Goal: Task Accomplishment & Management: Manage account settings

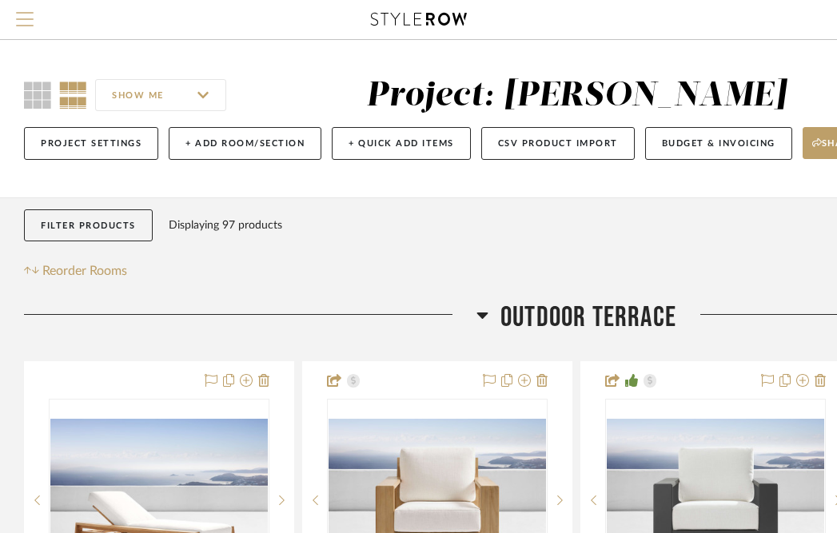
click at [33, 28] on span "Menu" at bounding box center [25, 24] width 18 height 24
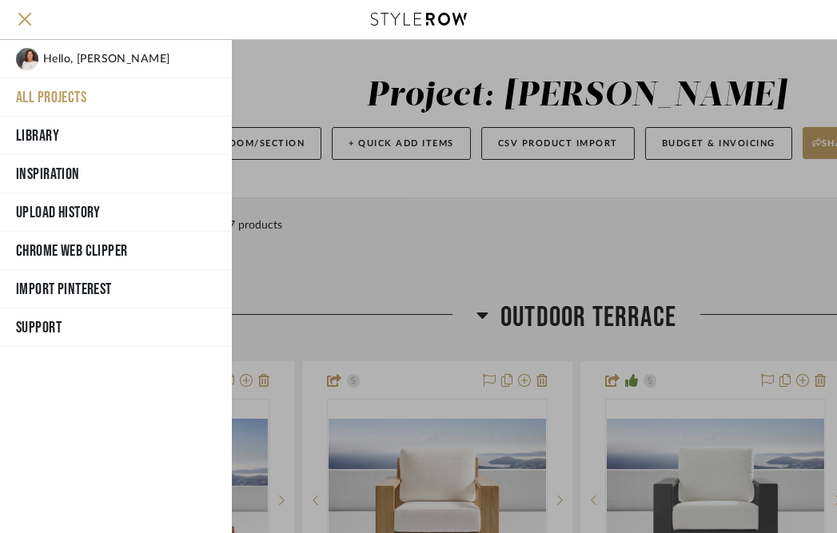
click at [151, 109] on button "All Projects" at bounding box center [116, 97] width 232 height 38
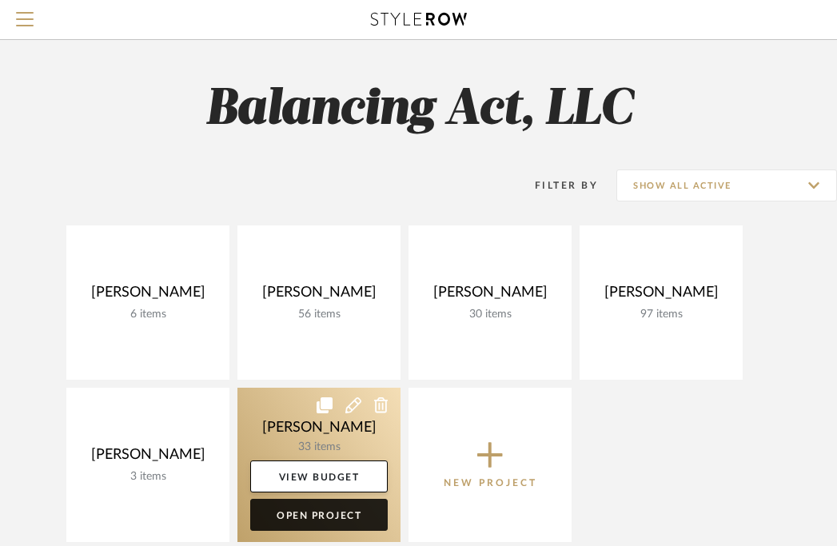
click at [324, 516] on link "Open Project" at bounding box center [318, 515] width 137 height 32
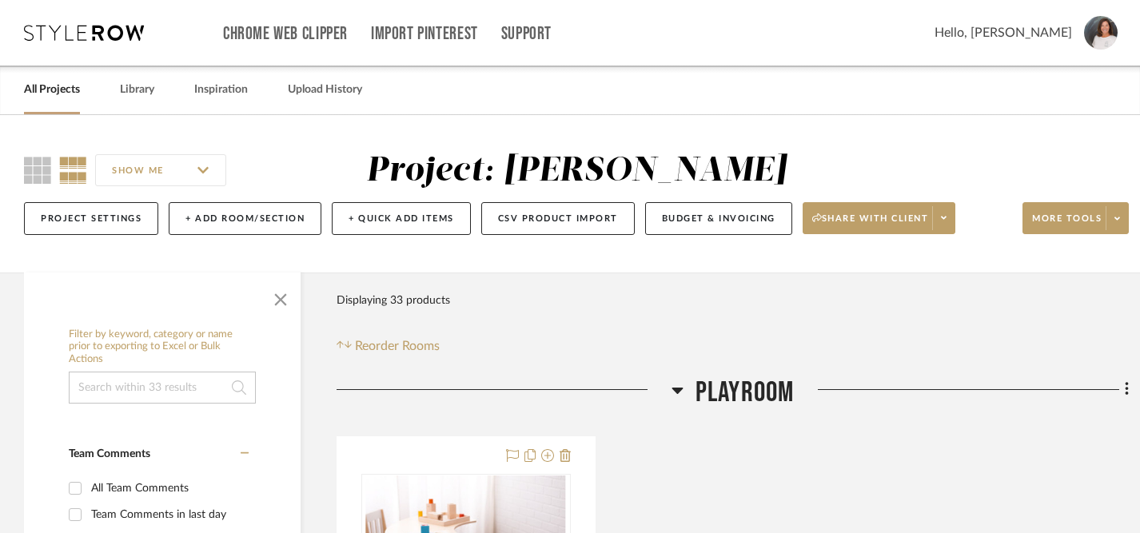
click at [53, 100] on link "All Projects" at bounding box center [52, 90] width 56 height 22
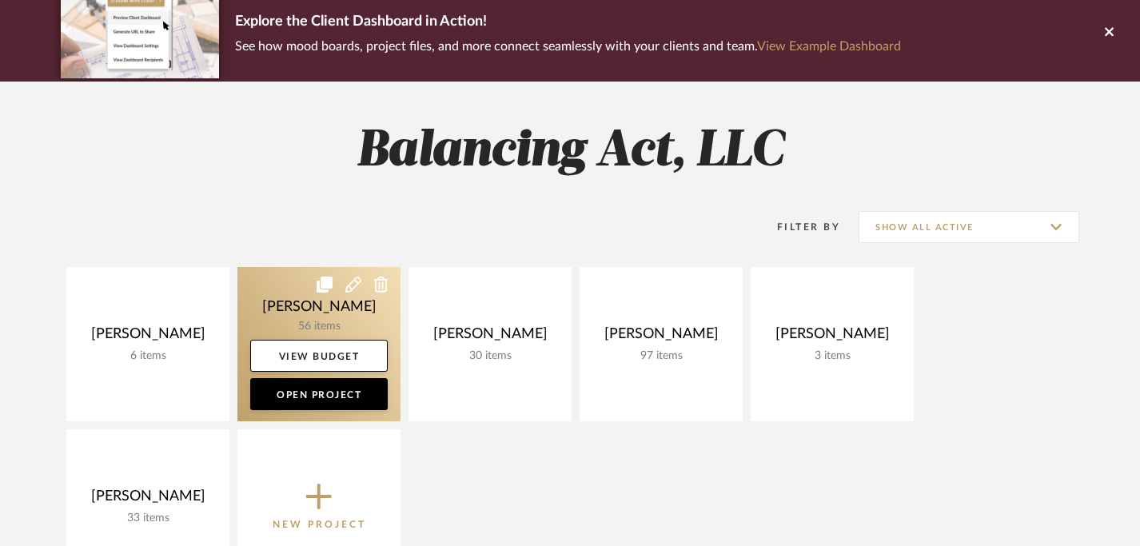
scroll to position [145, 0]
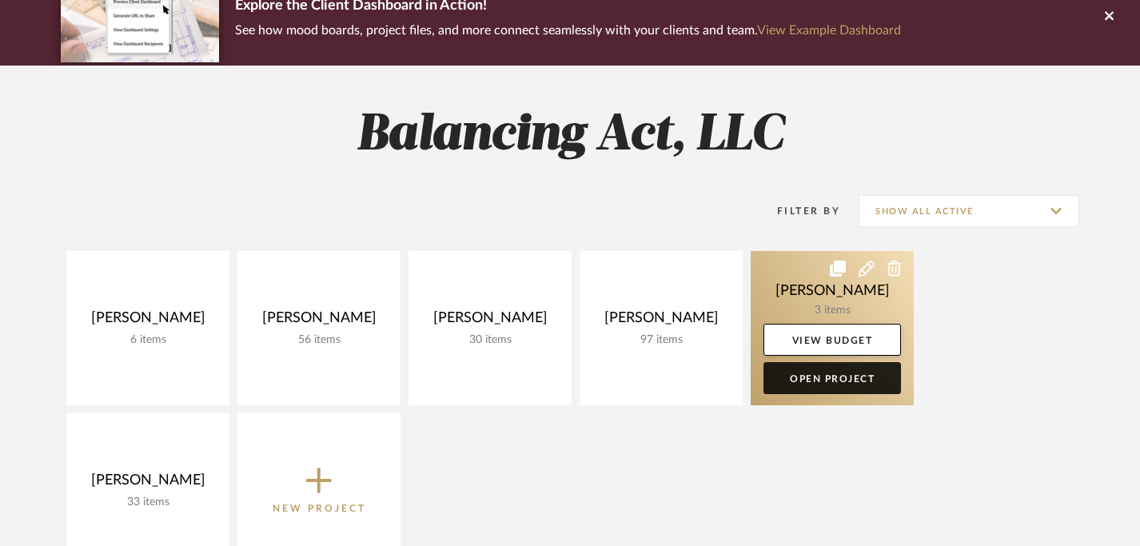
click at [836, 378] on link "Open Project" at bounding box center [831, 378] width 137 height 32
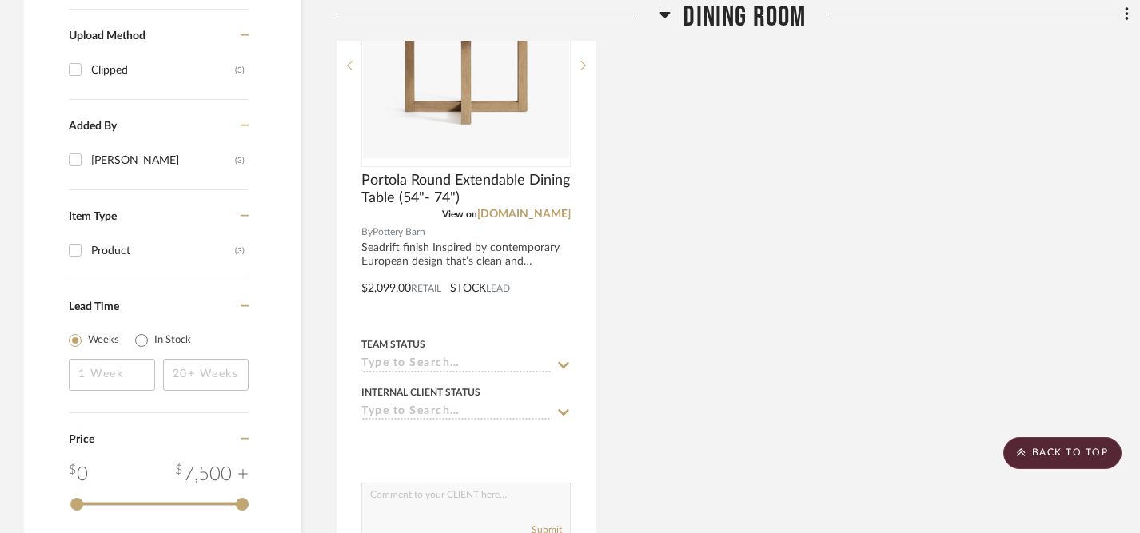
scroll to position [1175, 0]
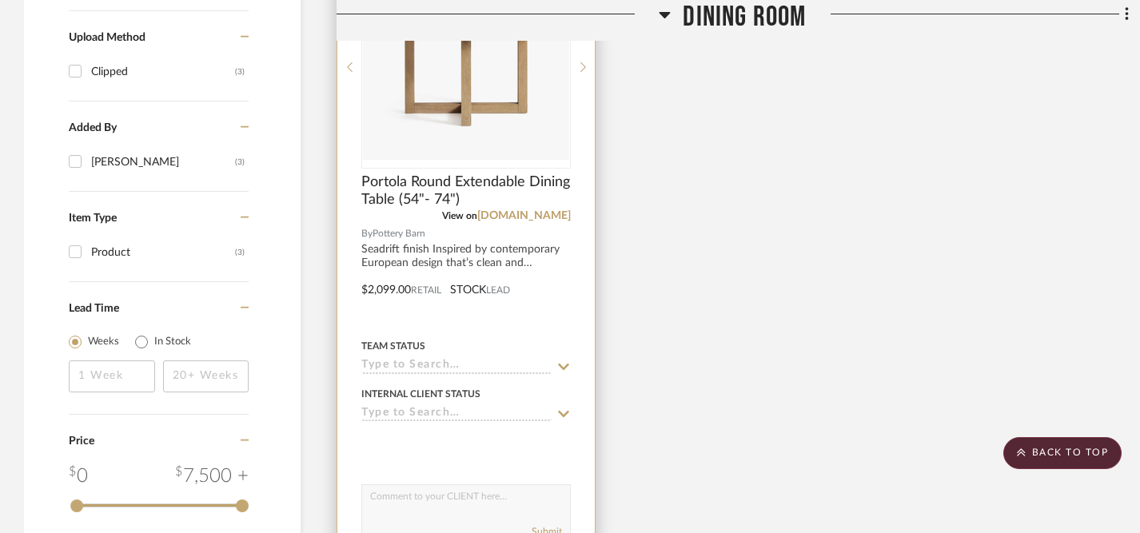
click at [561, 365] on icon at bounding box center [563, 367] width 14 height 13
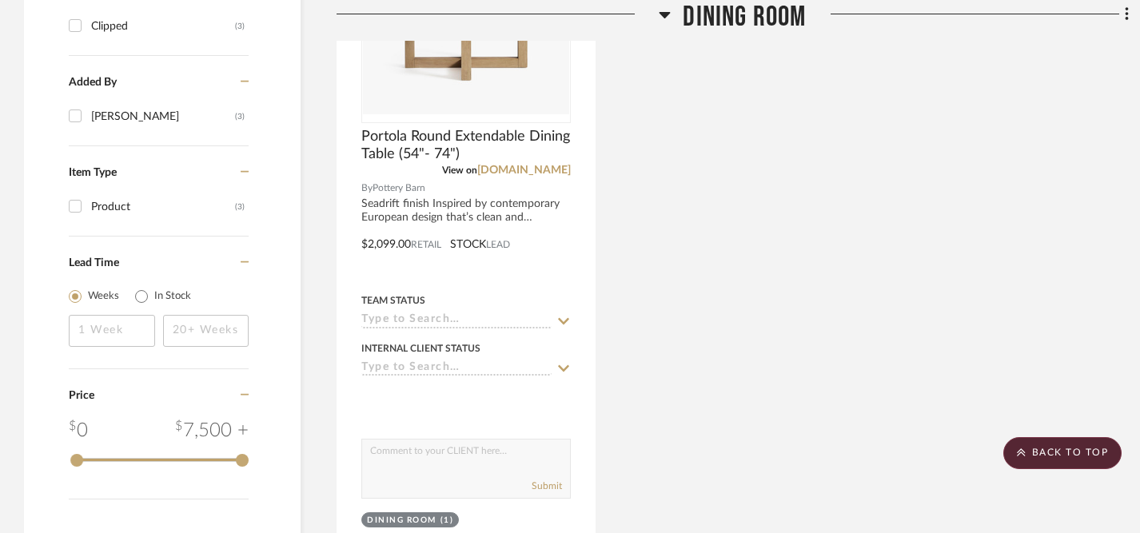
scroll to position [1221, 0]
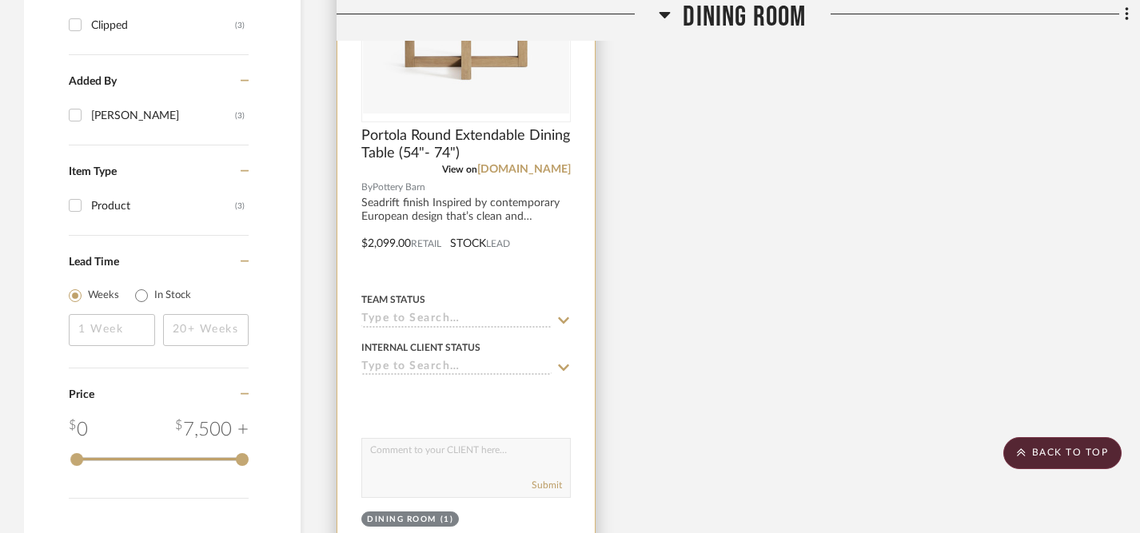
click at [562, 365] on icon at bounding box center [563, 367] width 14 height 13
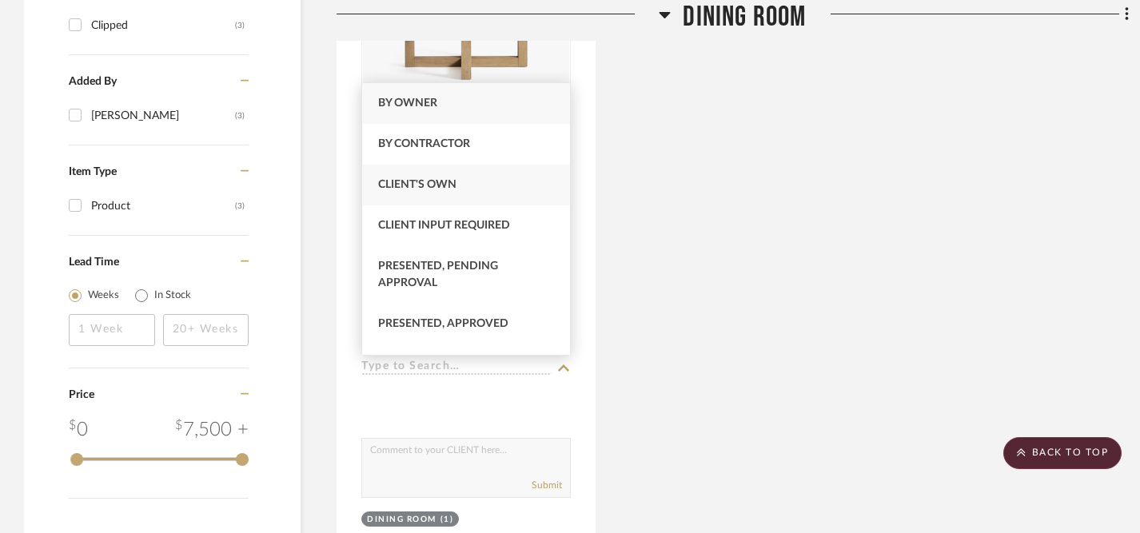
click at [501, 193] on div "Client's Own" at bounding box center [466, 185] width 208 height 41
type input "[DATE]"
type input "Client's Own"
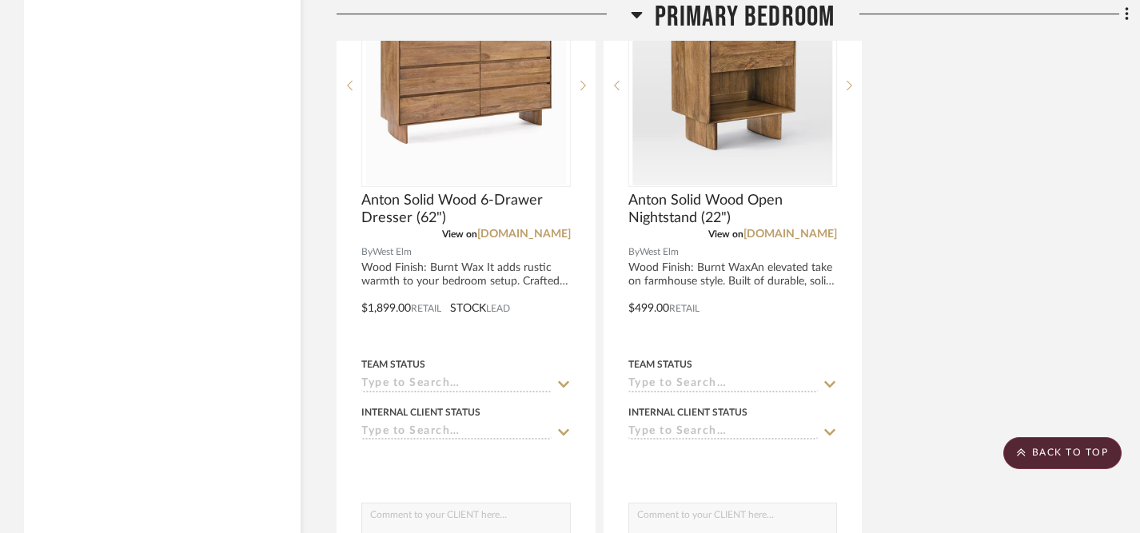
scroll to position [2325, 0]
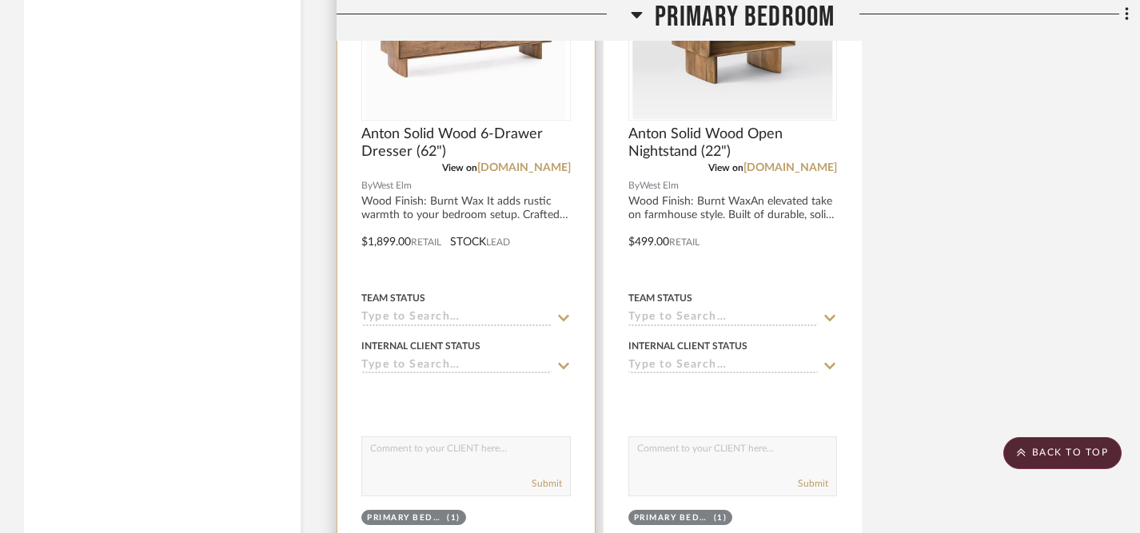
click at [566, 363] on icon at bounding box center [563, 366] width 14 height 13
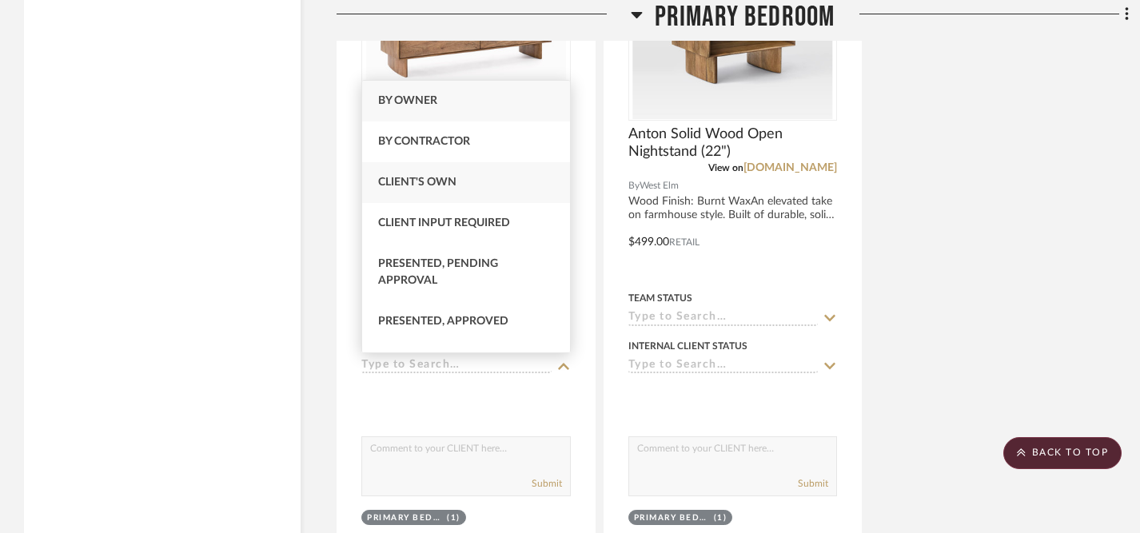
click at [462, 183] on div "Client's Own" at bounding box center [466, 182] width 208 height 41
type input "[DATE]"
type input "Client's Own"
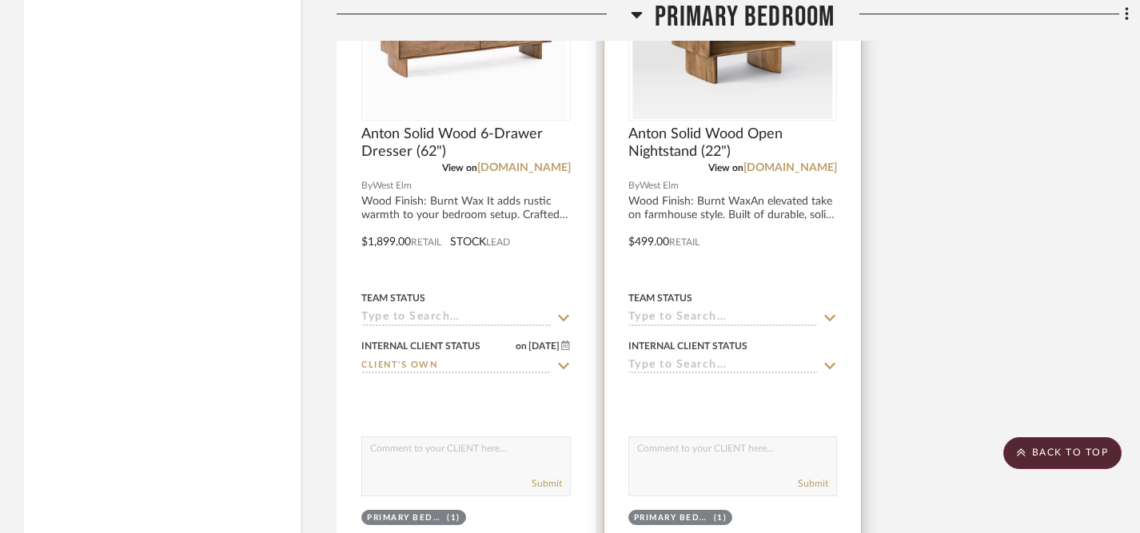
click at [835, 368] on icon at bounding box center [830, 366] width 14 height 13
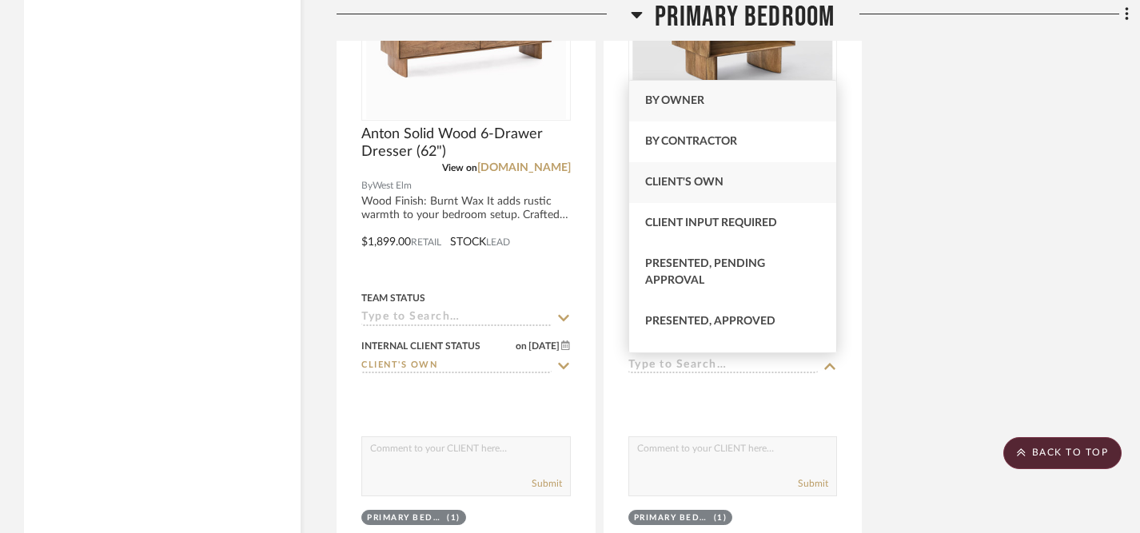
click at [760, 175] on div "Client's Own" at bounding box center [733, 182] width 208 height 41
type input "[DATE]"
type input "Client's Own"
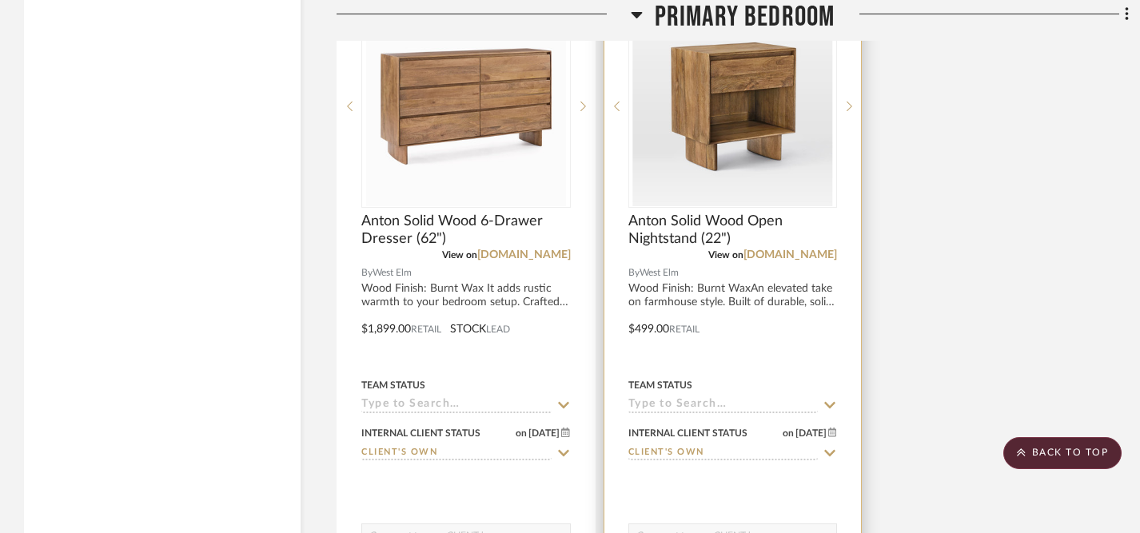
scroll to position [2217, 0]
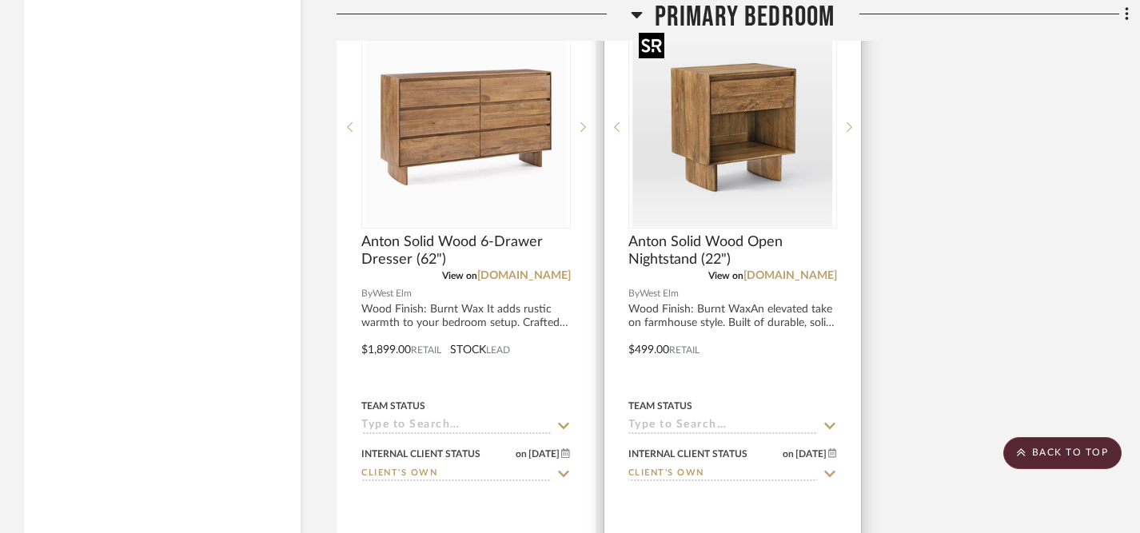
click at [739, 141] on img "0" at bounding box center [732, 127] width 200 height 200
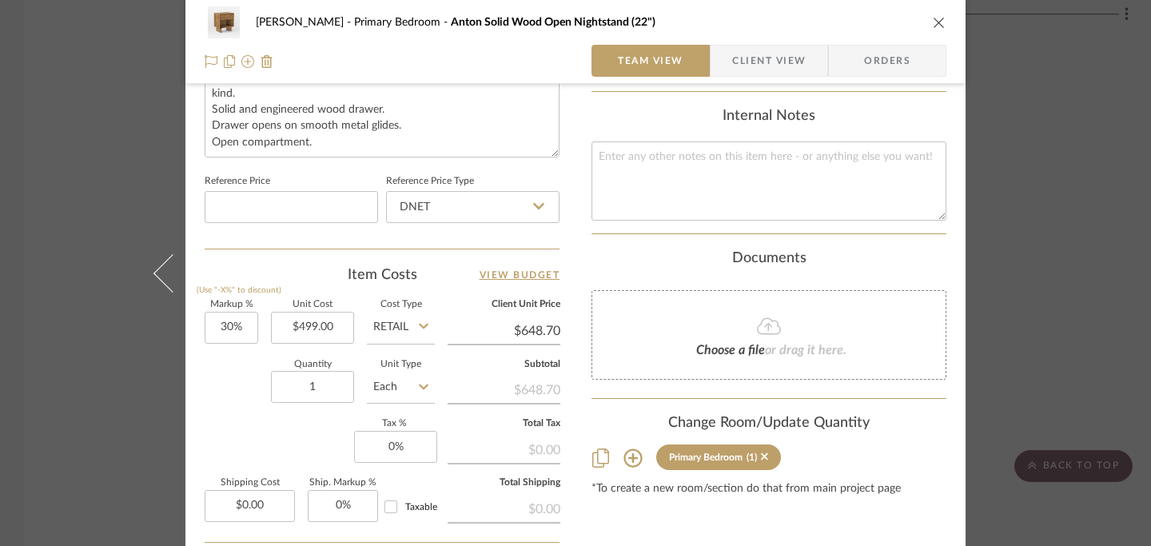
scroll to position [789, 0]
click at [321, 383] on input "1" at bounding box center [312, 385] width 83 height 32
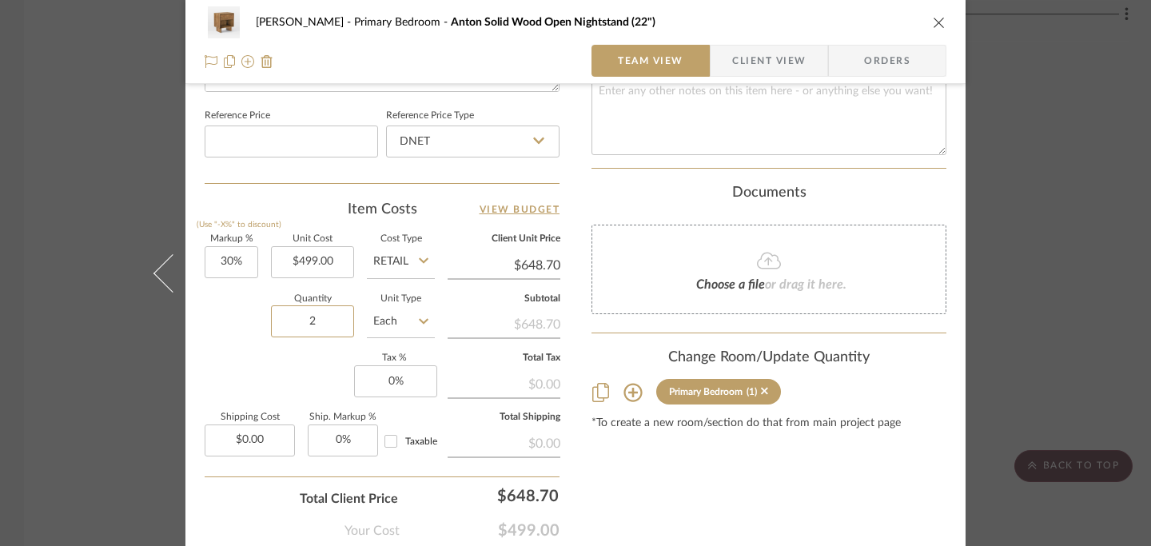
scroll to position [939, 0]
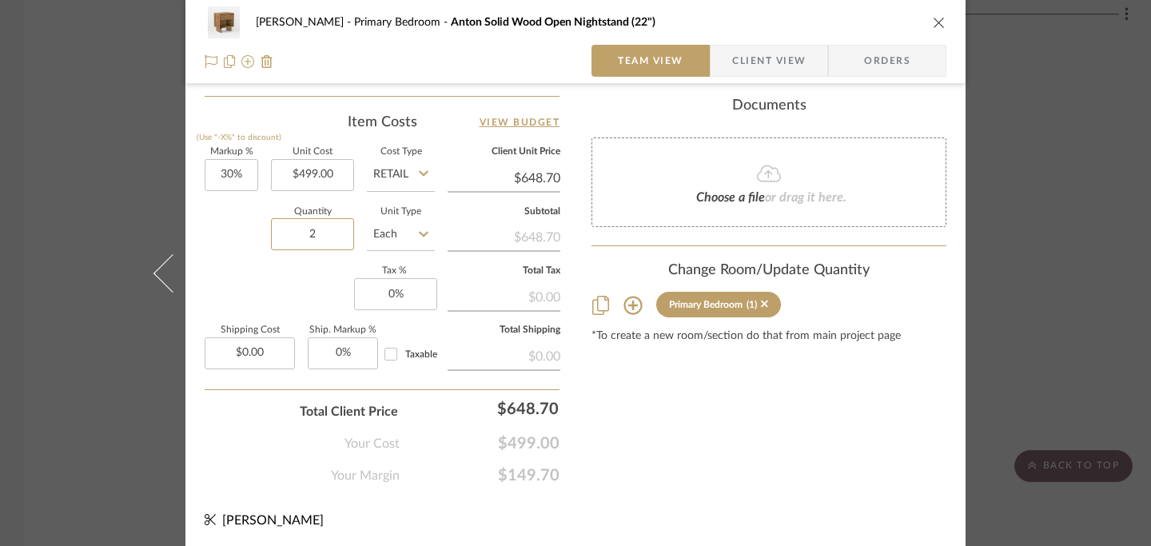
type input "2"
click at [836, 24] on icon "close" at bounding box center [939, 22] width 13 height 13
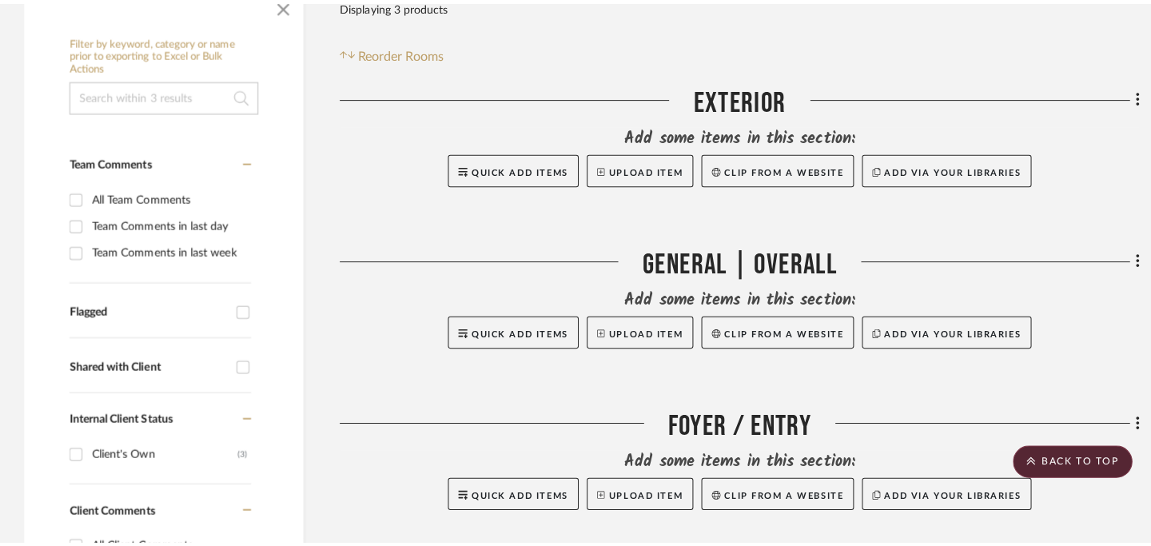
scroll to position [0, 0]
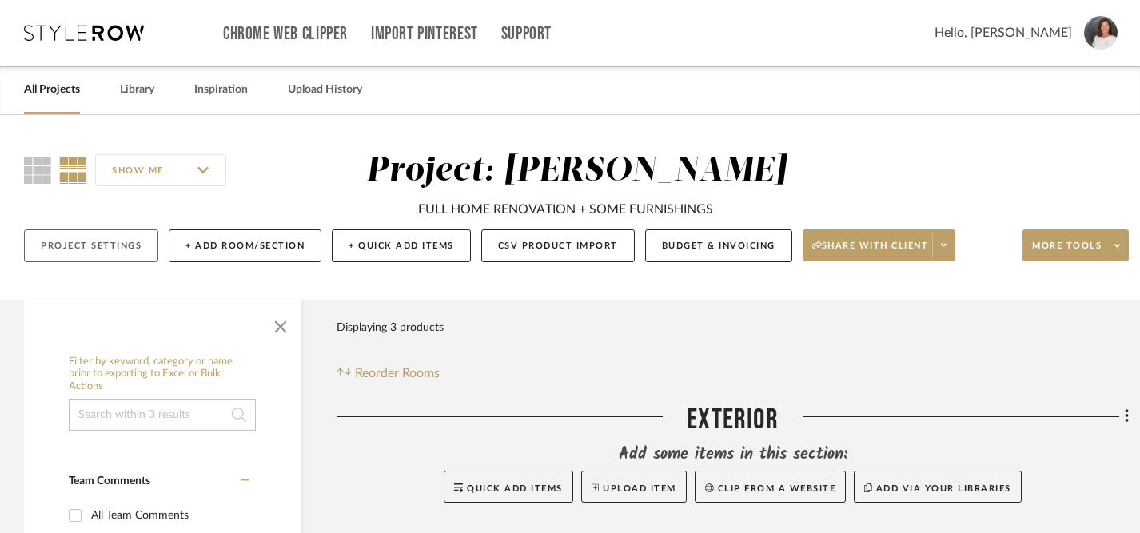
click at [138, 245] on button "Project Settings" at bounding box center [91, 245] width 134 height 33
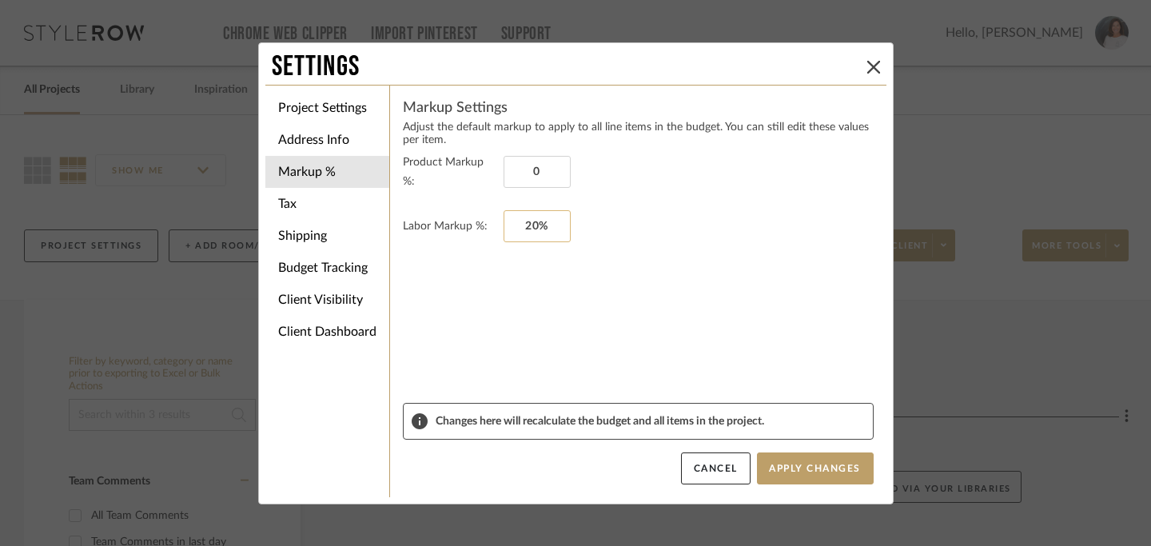
type input "0%"
drag, startPoint x: 556, startPoint y: 221, endPoint x: 500, endPoint y: 221, distance: 56.0
click at [504, 221] on input "20" at bounding box center [537, 226] width 67 height 32
drag, startPoint x: 500, startPoint y: 221, endPoint x: 544, endPoint y: 224, distance: 43.3
click at [544, 224] on input "20" at bounding box center [537, 226] width 67 height 32
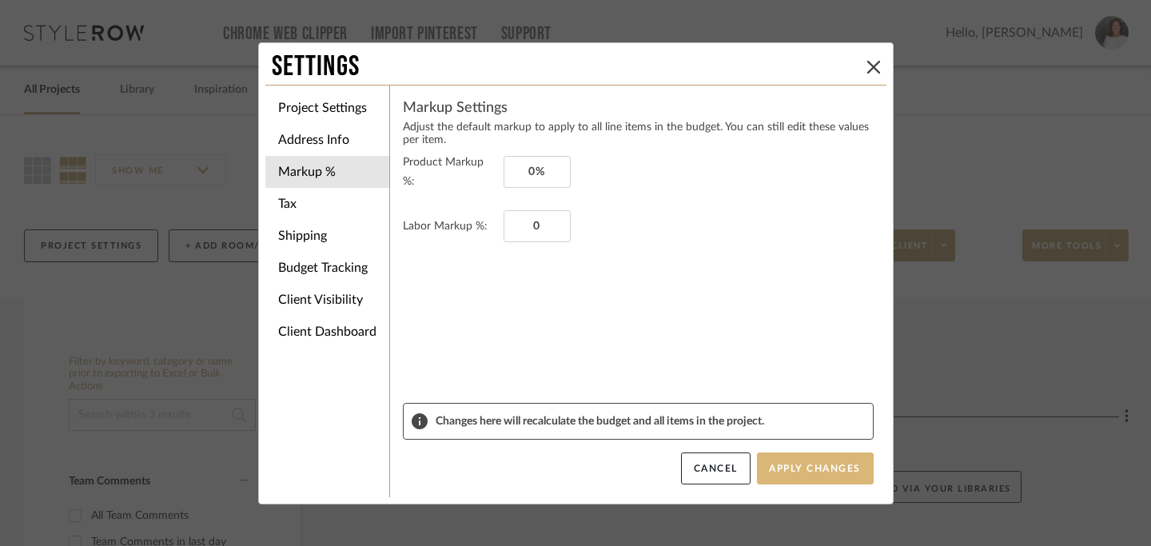
type input "0%"
click at [795, 468] on button "Apply Changes" at bounding box center [815, 468] width 117 height 32
click at [307, 333] on li "Client Dashboard" at bounding box center [327, 332] width 124 height 32
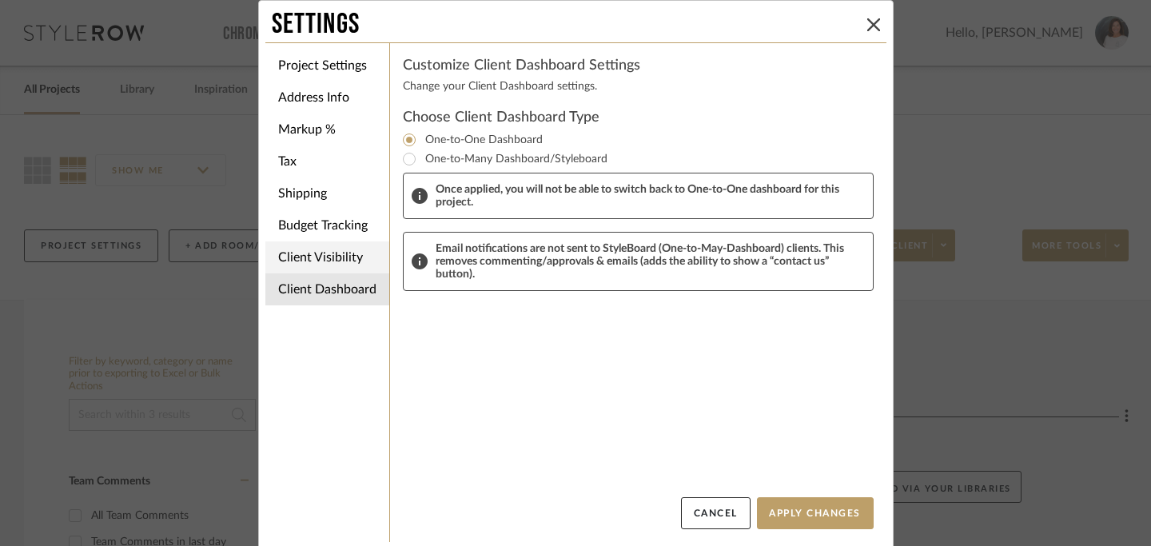
click at [318, 259] on li "Client Visibility" at bounding box center [327, 257] width 124 height 32
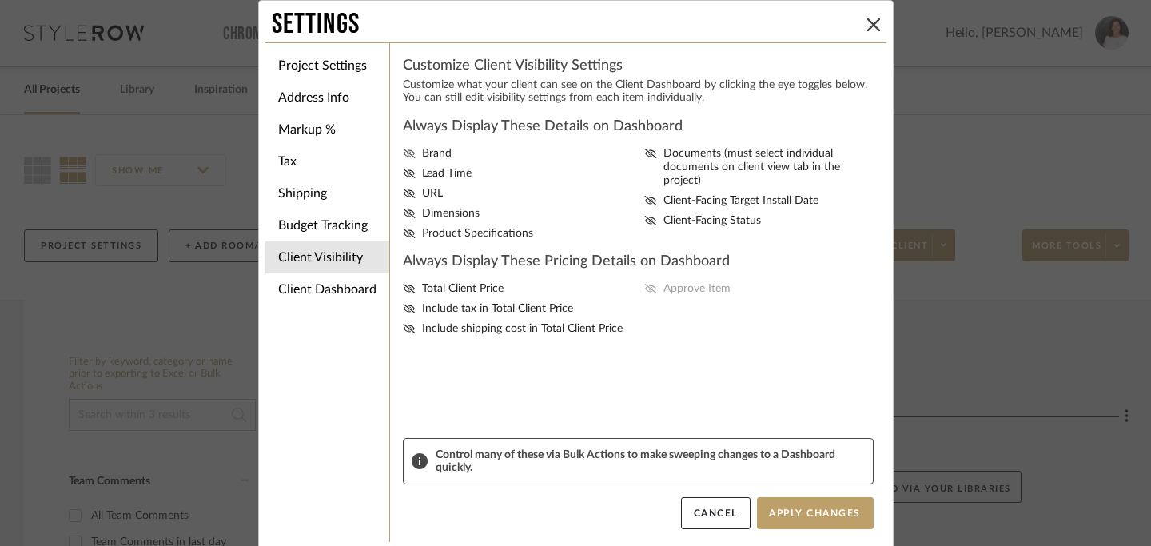
click at [404, 157] on icon at bounding box center [409, 154] width 12 height 10
click at [0, 0] on input "Brand" at bounding box center [0, 0] width 0 height 0
click at [404, 173] on icon at bounding box center [409, 174] width 12 height 10
click at [0, 0] on input "Lead Time" at bounding box center [0, 0] width 0 height 0
click at [404, 191] on fa-icon at bounding box center [409, 194] width 13 height 14
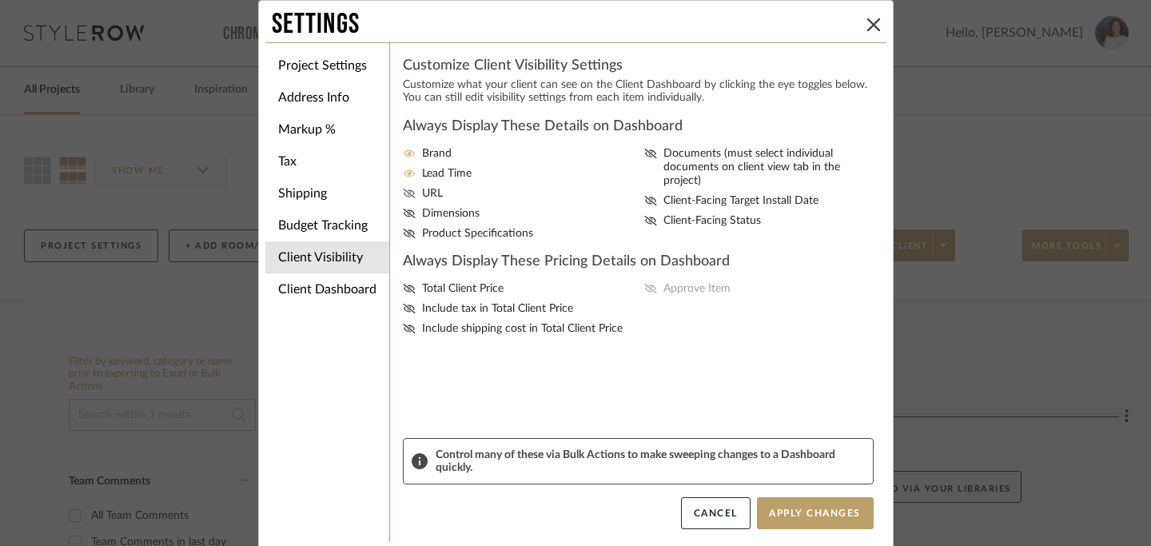
click at [0, 0] on input "URL" at bounding box center [0, 0] width 0 height 0
click at [404, 212] on fa-icon at bounding box center [409, 214] width 13 height 14
click at [0, 0] on input "Dimensions" at bounding box center [0, 0] width 0 height 0
click at [404, 234] on fa-icon at bounding box center [409, 234] width 13 height 14
click at [0, 0] on input "Product Specifications" at bounding box center [0, 0] width 0 height 0
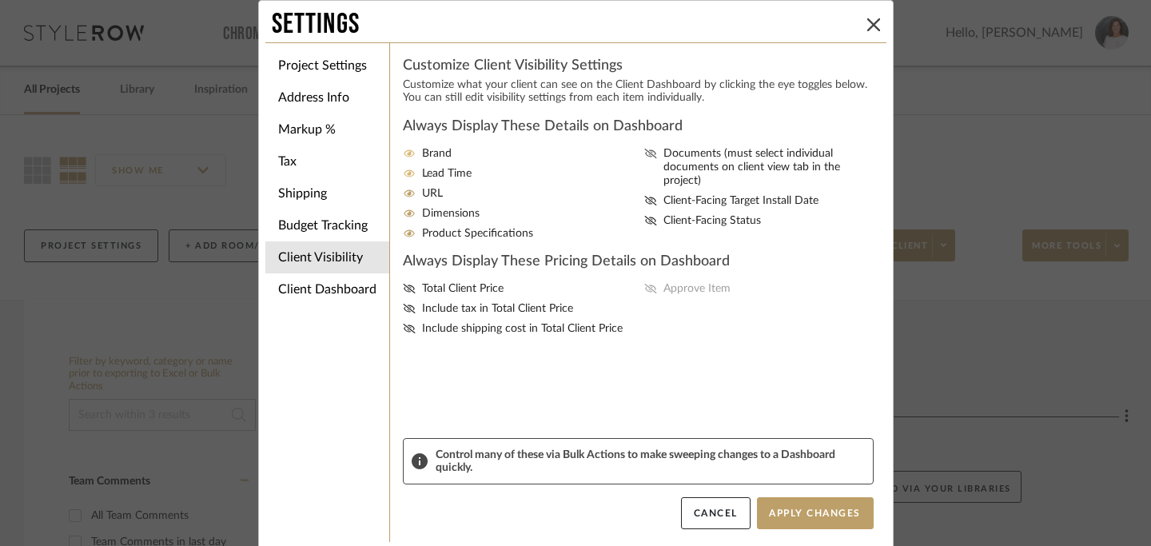
click at [644, 156] on icon at bounding box center [650, 154] width 13 height 10
click at [0, 0] on input "Documents (must select individual documents on client view tab in the project)" at bounding box center [0, 0] width 0 height 0
click at [647, 216] on icon at bounding box center [650, 221] width 13 height 10
click at [0, 0] on input "Client-Facing Status" at bounding box center [0, 0] width 0 height 0
click at [404, 293] on icon at bounding box center [409, 289] width 12 height 10
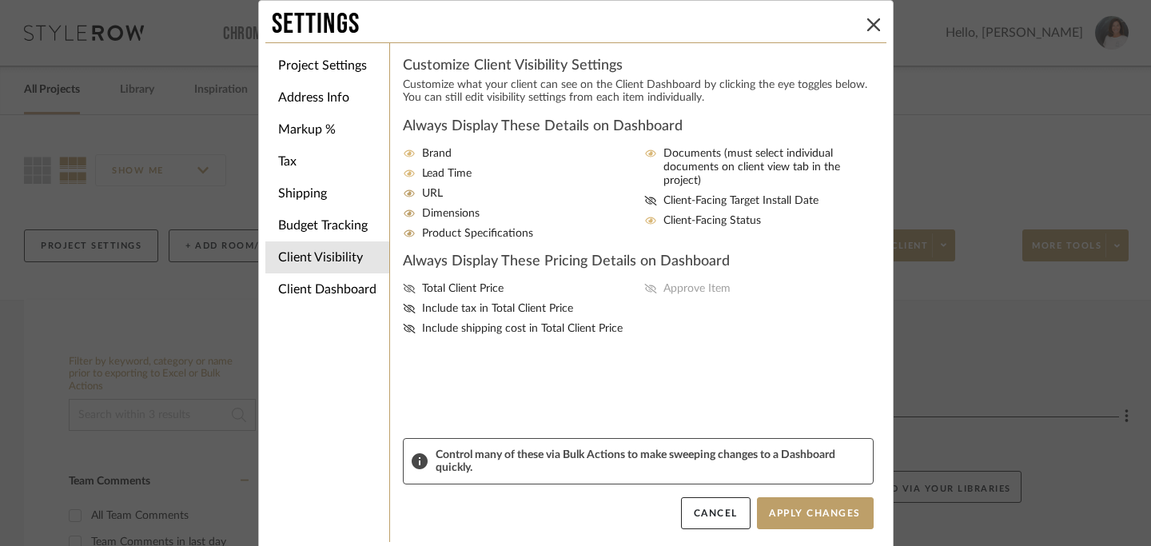
click at [0, 0] on input "Total Client Price" at bounding box center [0, 0] width 0 height 0
click at [646, 293] on icon at bounding box center [650, 289] width 12 height 10
click at [0, 0] on input "Approve Item" at bounding box center [0, 0] width 0 height 0
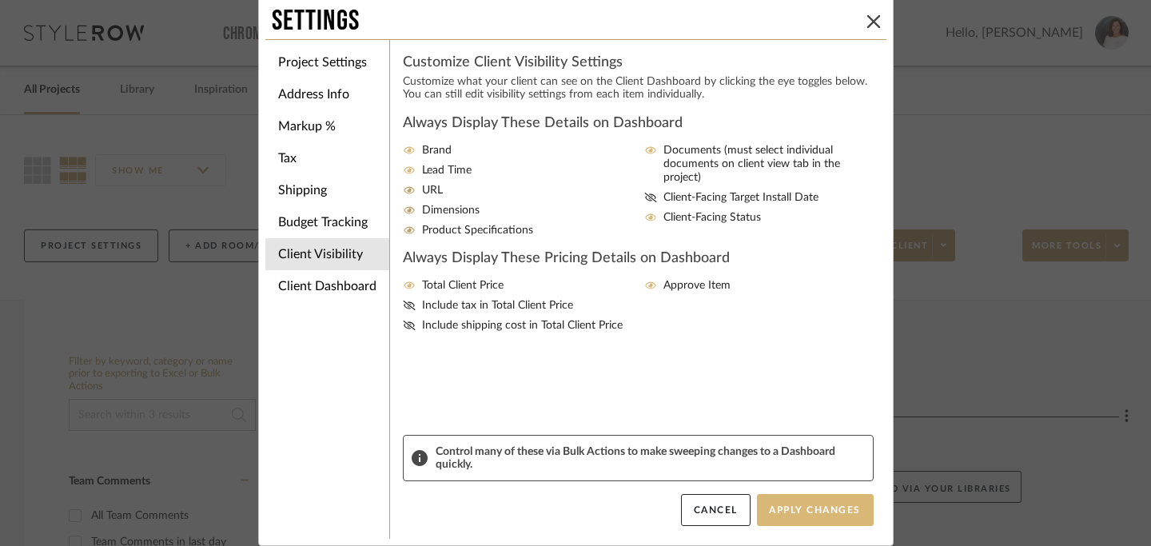
click at [821, 510] on button "Apply Changes" at bounding box center [815, 510] width 117 height 32
click at [310, 98] on li "Address Info" at bounding box center [327, 94] width 124 height 32
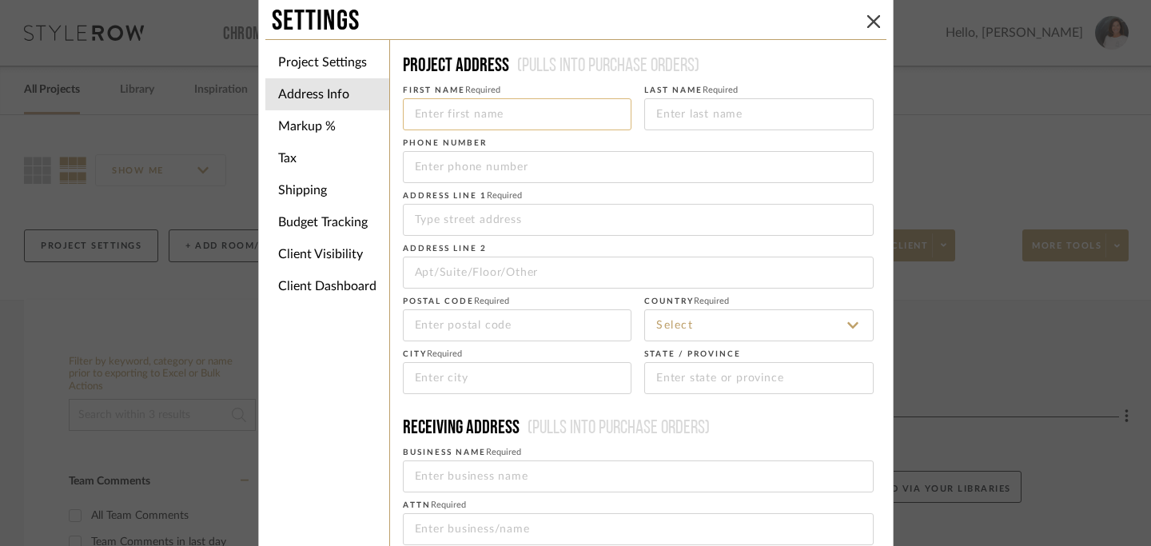
click at [456, 123] on input at bounding box center [517, 114] width 229 height 32
type input "[PERSON_NAME]"
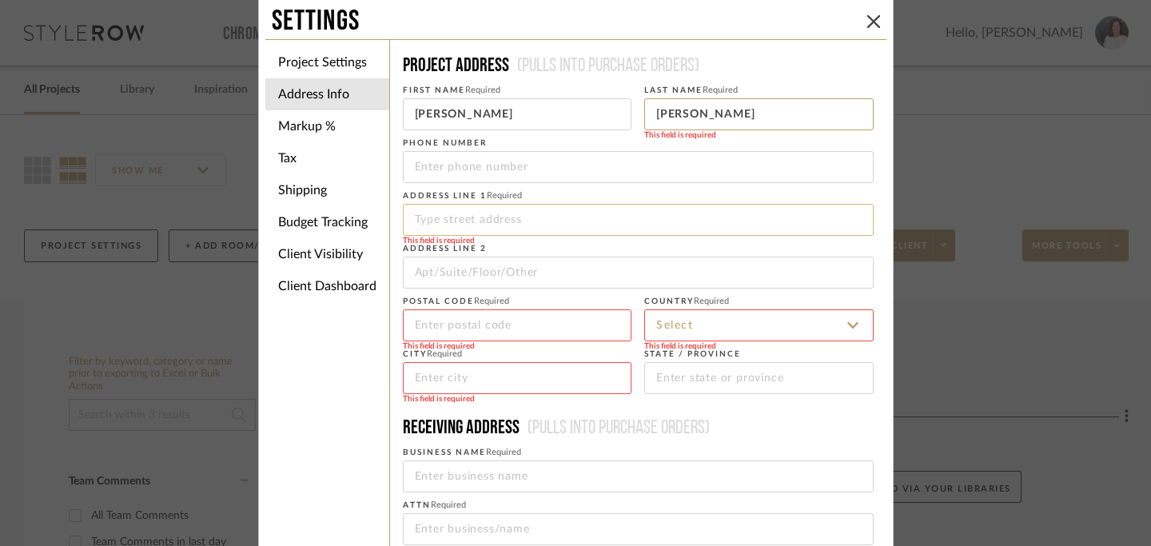
type input "[PERSON_NAME]"
click at [452, 218] on input at bounding box center [638, 220] width 471 height 32
type input "[STREET_ADDRESS]"
click at [448, 325] on input at bounding box center [517, 325] width 229 height 32
type input "33707"
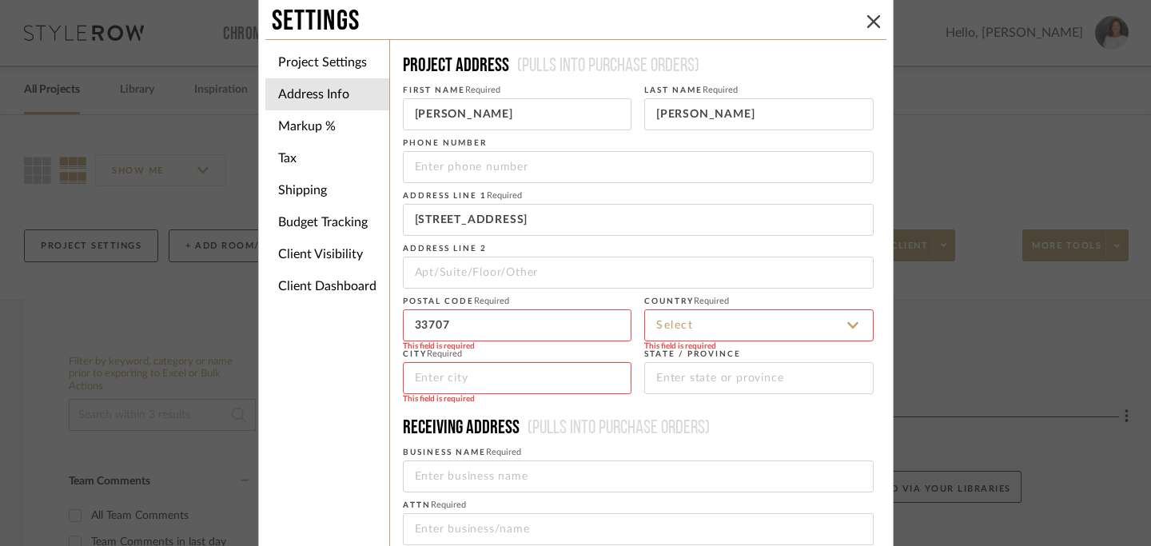
click at [654, 331] on input at bounding box center [758, 325] width 229 height 32
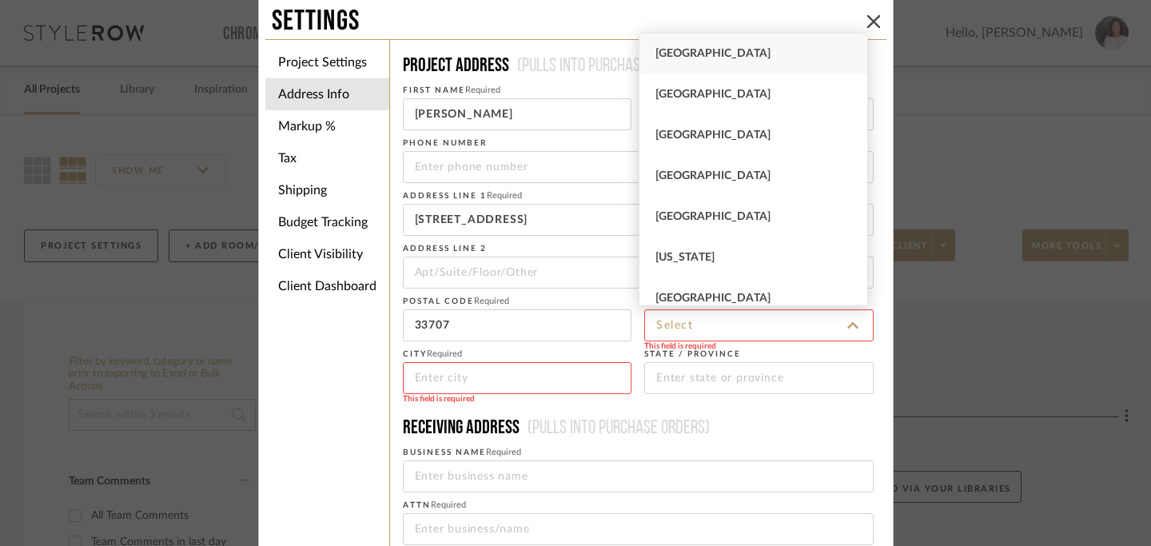
click at [720, 49] on span "[GEOGRAPHIC_DATA]" at bounding box center [712, 53] width 115 height 11
type input "[GEOGRAPHIC_DATA]"
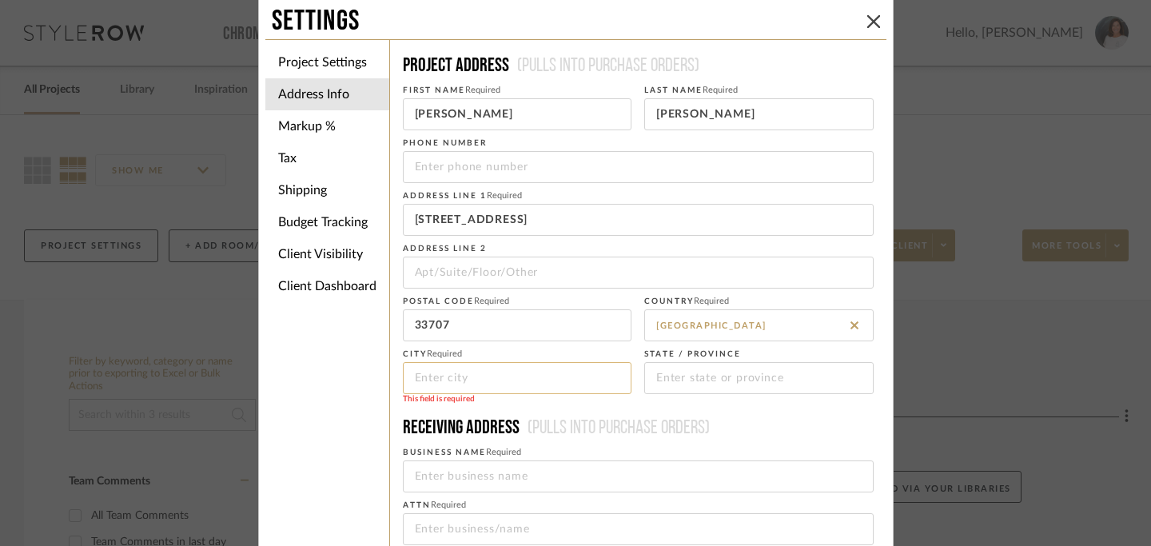
click at [520, 381] on input at bounding box center [517, 378] width 229 height 32
type input "[GEOGRAPHIC_DATA]"
type input "FL"
click at [516, 416] on h4 "Receiving address (Pulls into purchase orders)" at bounding box center [638, 428] width 471 height 26
click at [547, 165] on input "tel" at bounding box center [638, 167] width 471 height 32
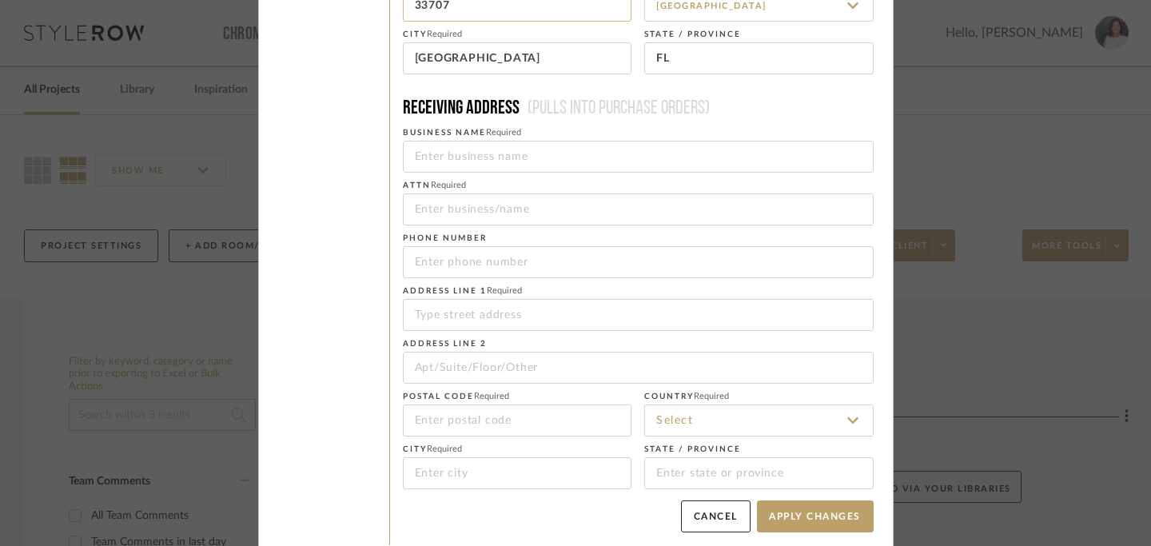
scroll to position [329, 0]
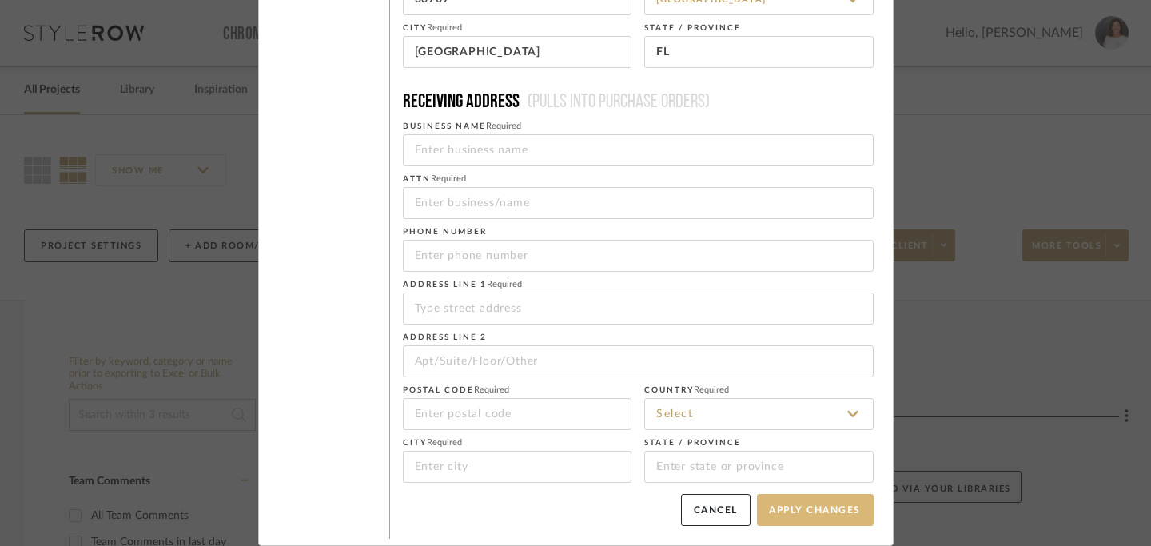
click at [824, 508] on button "Apply Changes" at bounding box center [815, 510] width 117 height 32
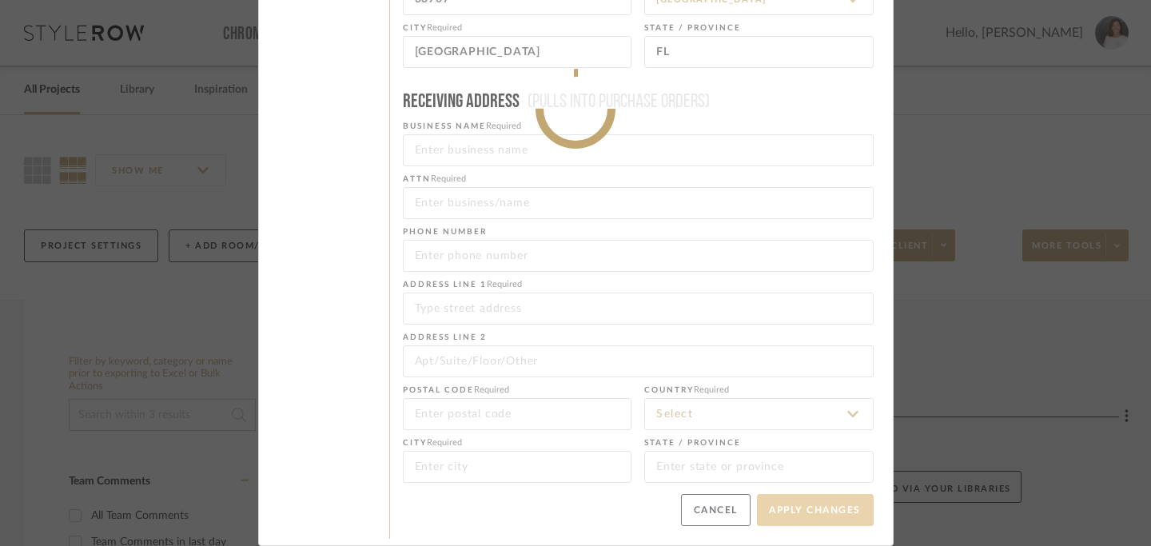
type input "[PHONE_NUMBER]"
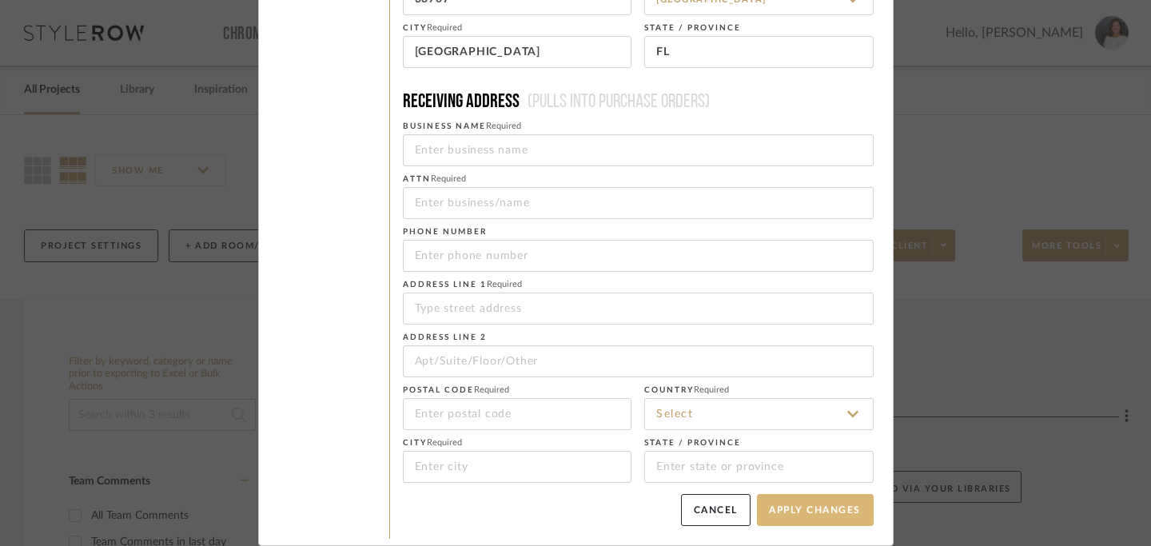
click at [819, 508] on button "Apply Changes" at bounding box center [815, 510] width 117 height 32
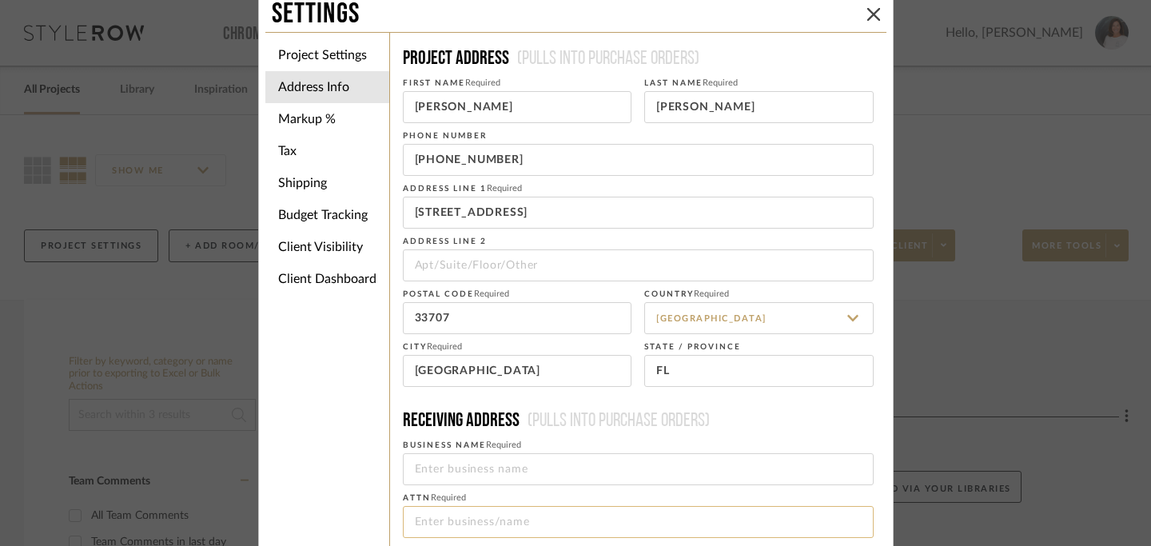
scroll to position [0, 0]
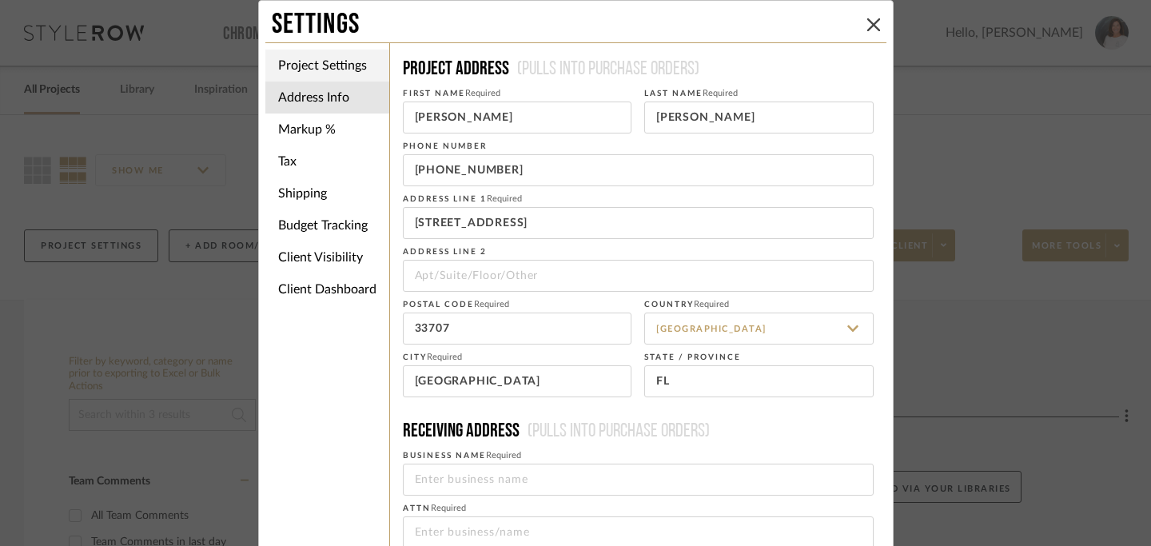
click at [332, 66] on li "Project Settings" at bounding box center [327, 66] width 124 height 32
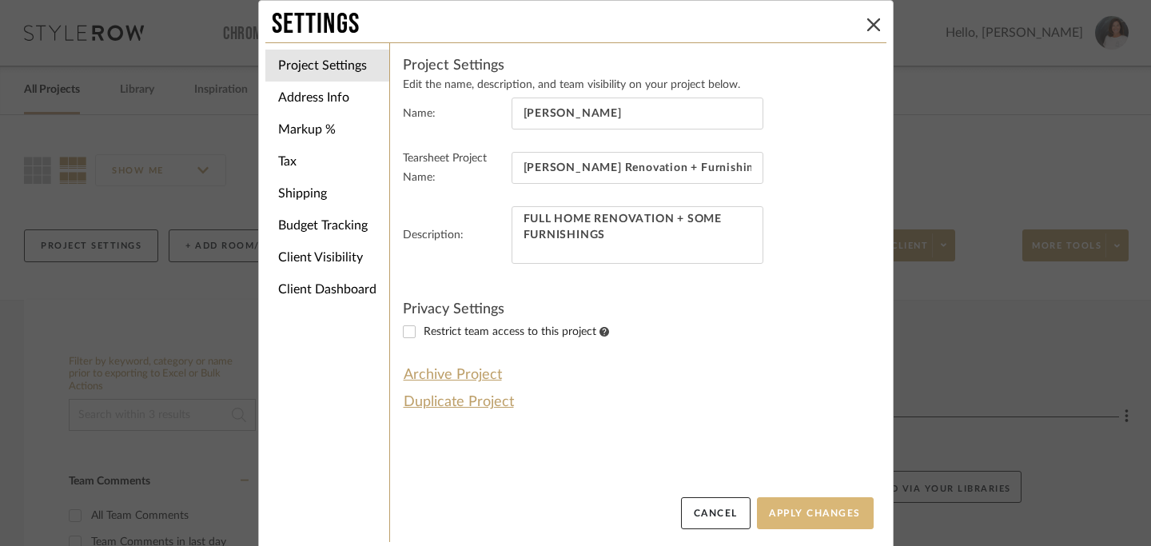
click at [799, 516] on button "Apply Changes" at bounding box center [815, 513] width 117 height 32
click at [836, 29] on icon at bounding box center [873, 24] width 13 height 13
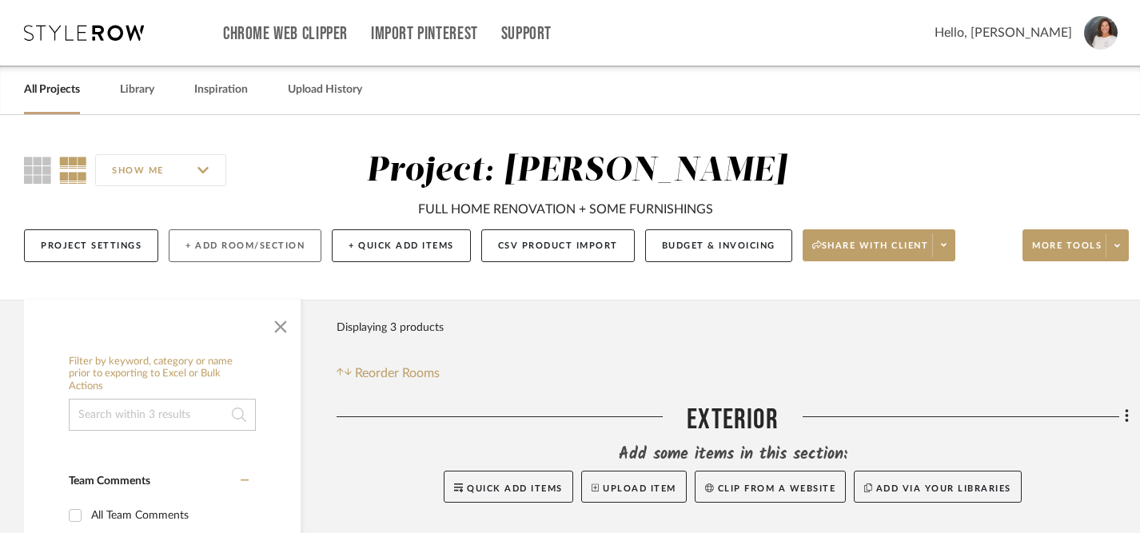
click at [222, 250] on button "+ Add Room/Section" at bounding box center [245, 245] width 153 height 33
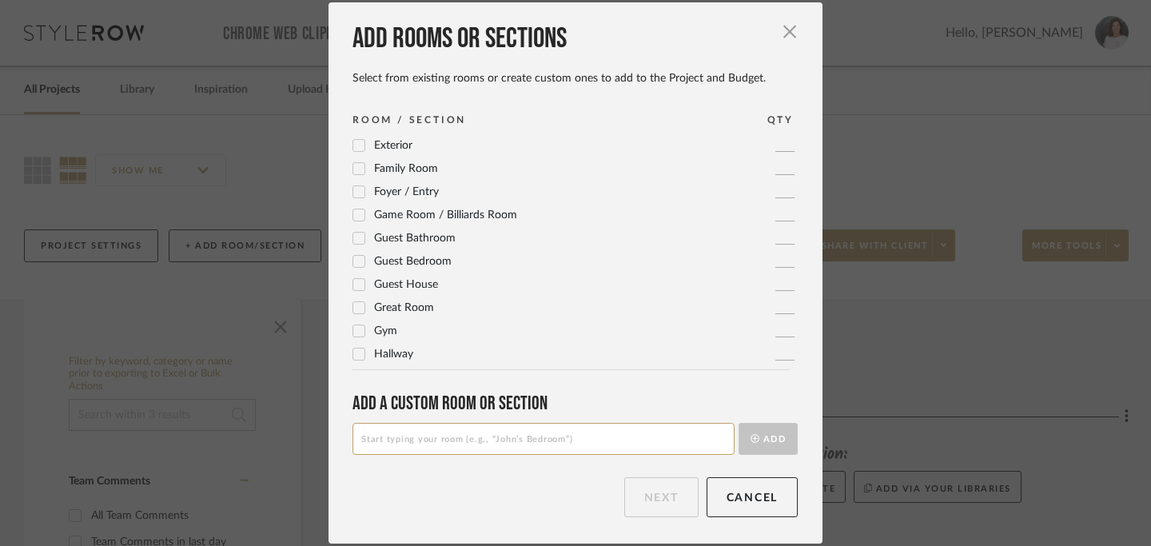
scroll to position [162, 0]
click at [354, 264] on icon at bounding box center [359, 263] width 10 height 8
click at [659, 496] on button "Next" at bounding box center [661, 497] width 74 height 40
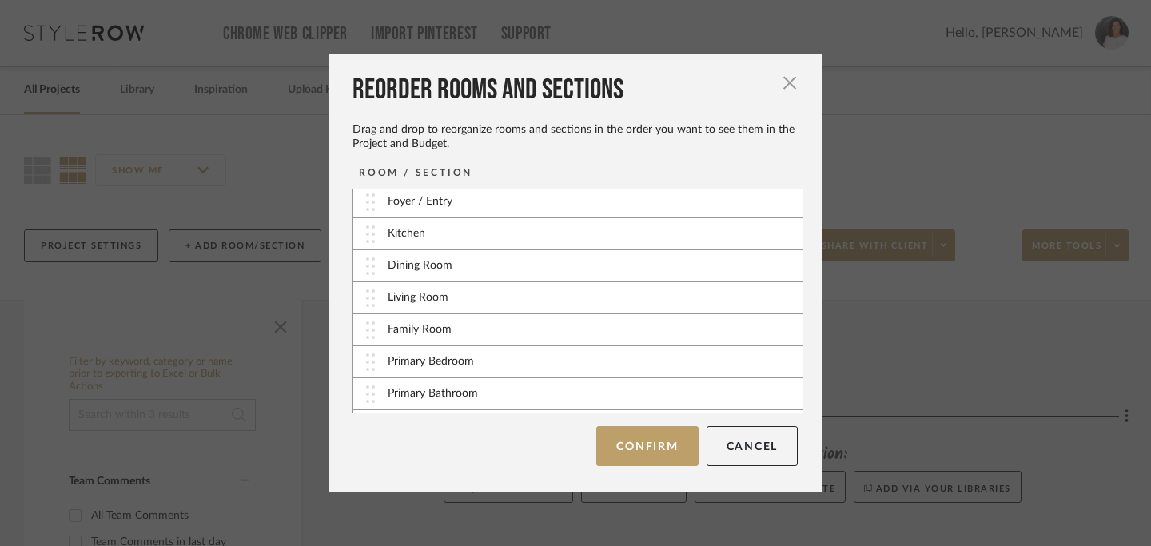
scroll to position [97, 0]
click at [366, 401] on img at bounding box center [370, 397] width 9 height 18
click at [628, 448] on button "Confirm" at bounding box center [647, 446] width 102 height 40
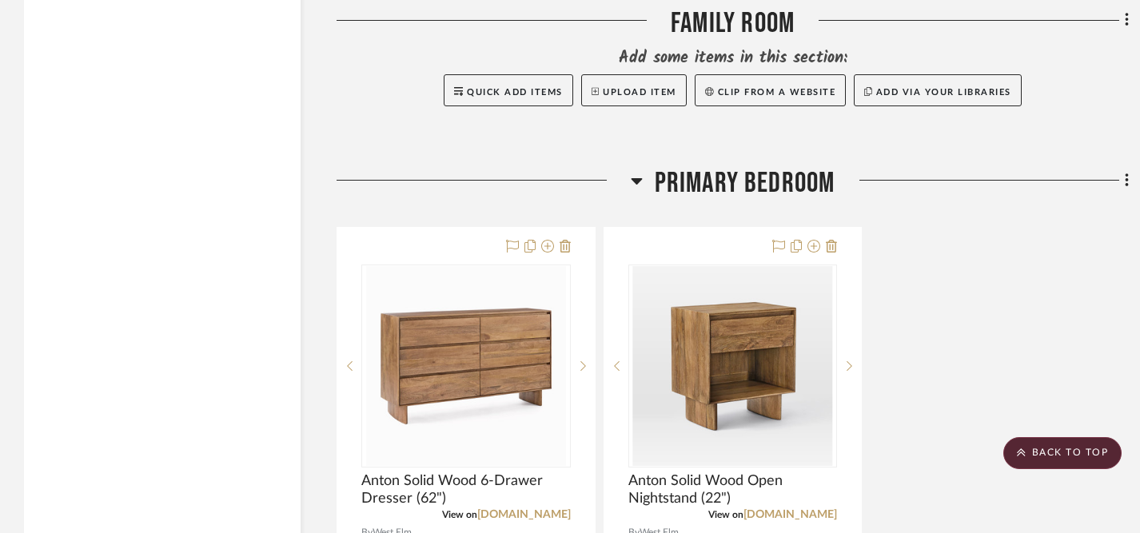
scroll to position [1962, 0]
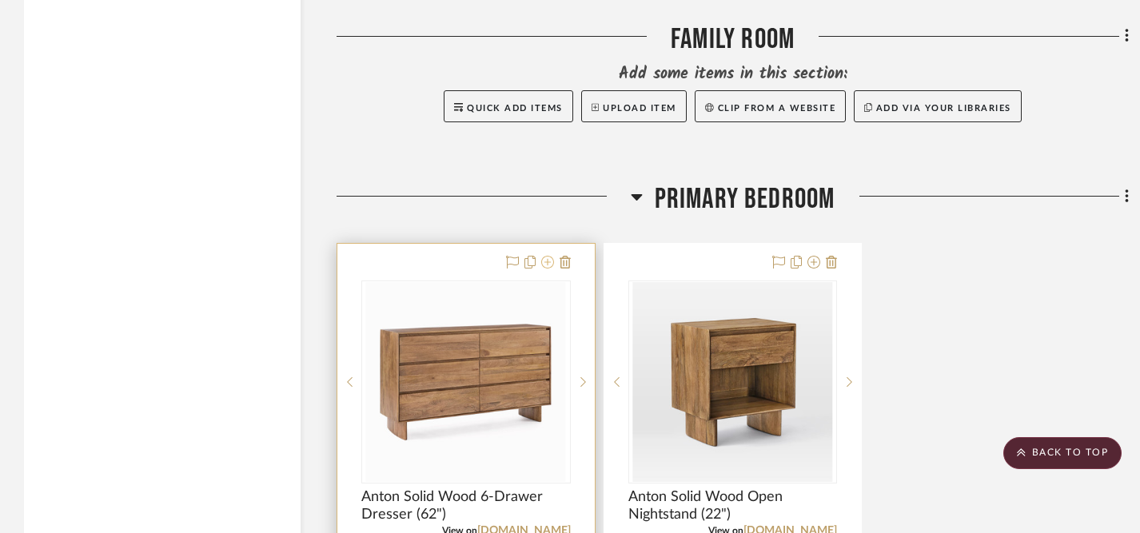
click at [547, 261] on icon at bounding box center [547, 262] width 13 height 13
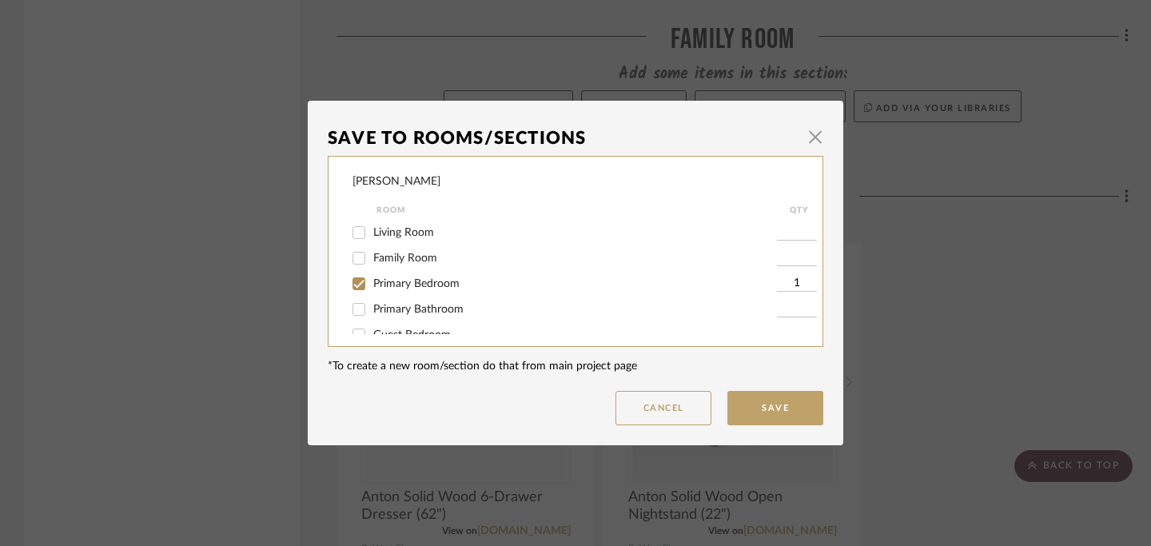
scroll to position [153, 0]
click at [352, 265] on input "Primary Bedroom" at bounding box center [359, 266] width 26 height 26
checkbox input "false"
click at [357, 319] on input "Guest Bedroom" at bounding box center [359, 318] width 26 height 26
checkbox input "true"
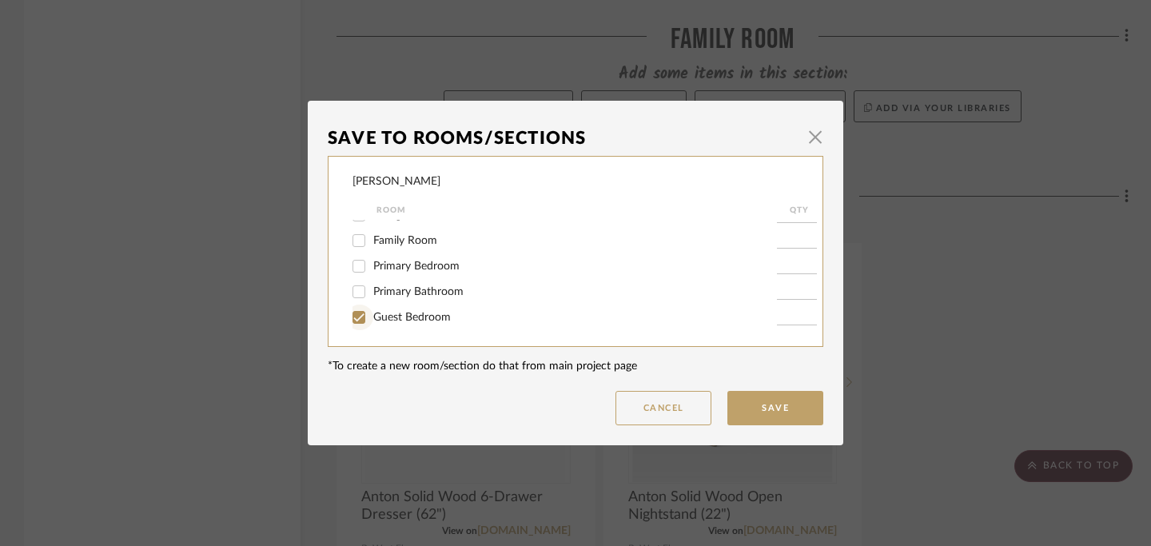
type input "1"
click at [768, 412] on button "Save" at bounding box center [775, 408] width 96 height 34
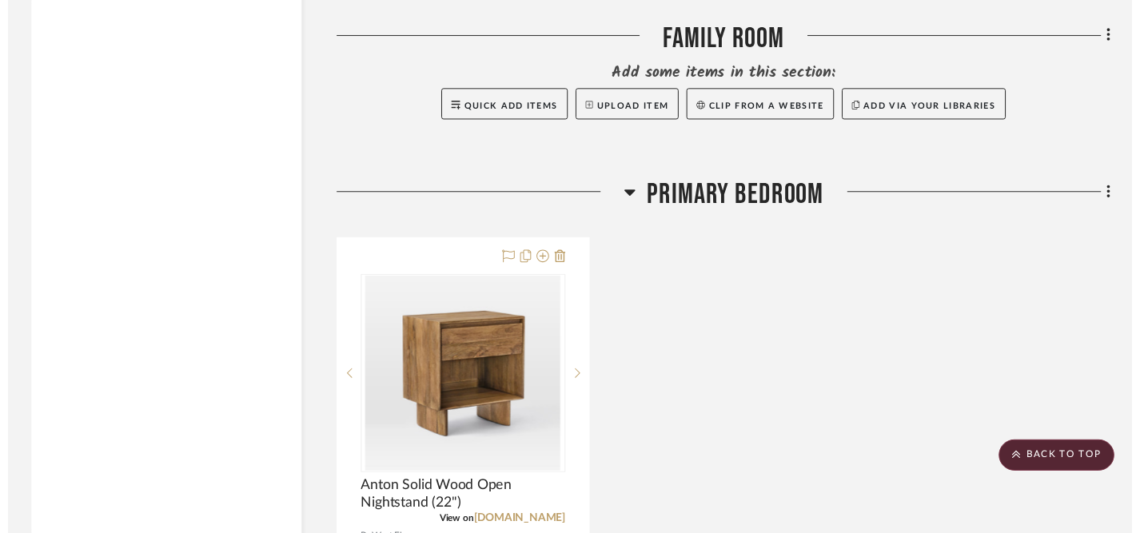
scroll to position [1962, 0]
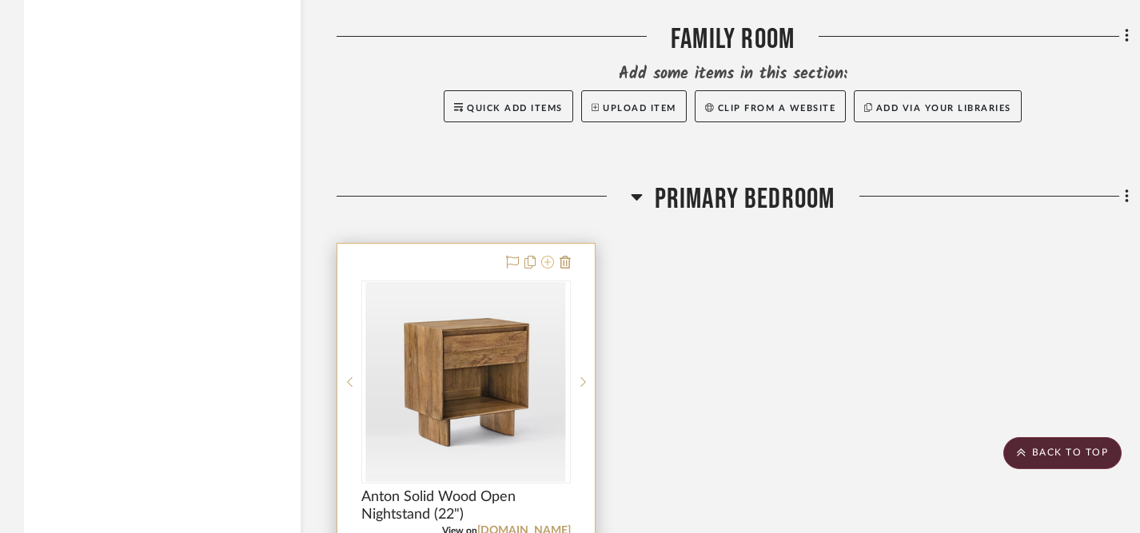
click at [548, 264] on icon at bounding box center [547, 262] width 13 height 13
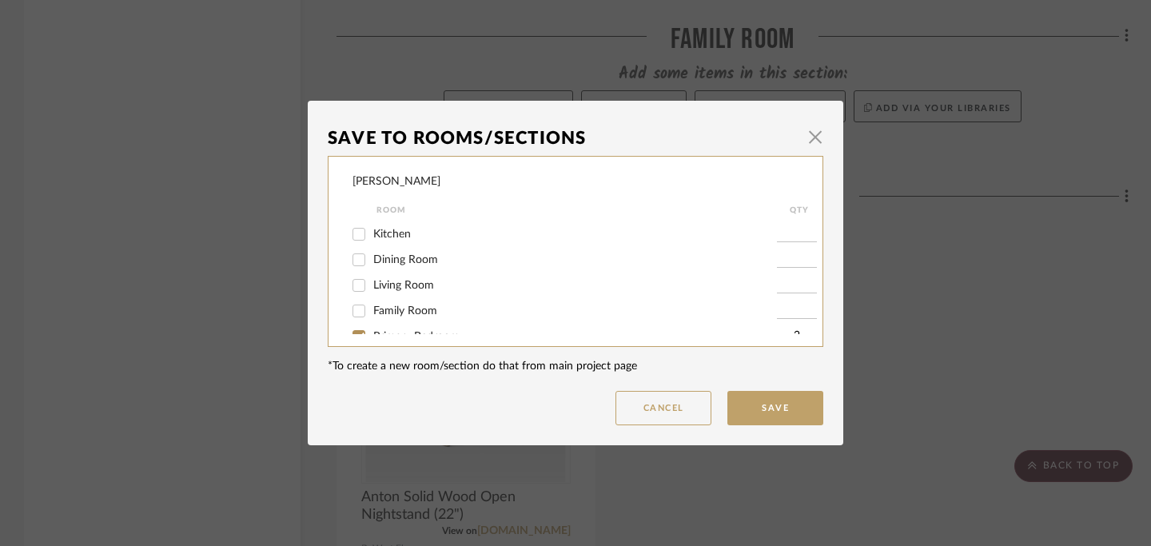
scroll to position [153, 0]
click at [347, 269] on input "Primary Bedroom" at bounding box center [359, 266] width 26 height 26
checkbox input "false"
click at [357, 317] on input "Guest Bedroom" at bounding box center [359, 318] width 26 height 26
checkbox input "true"
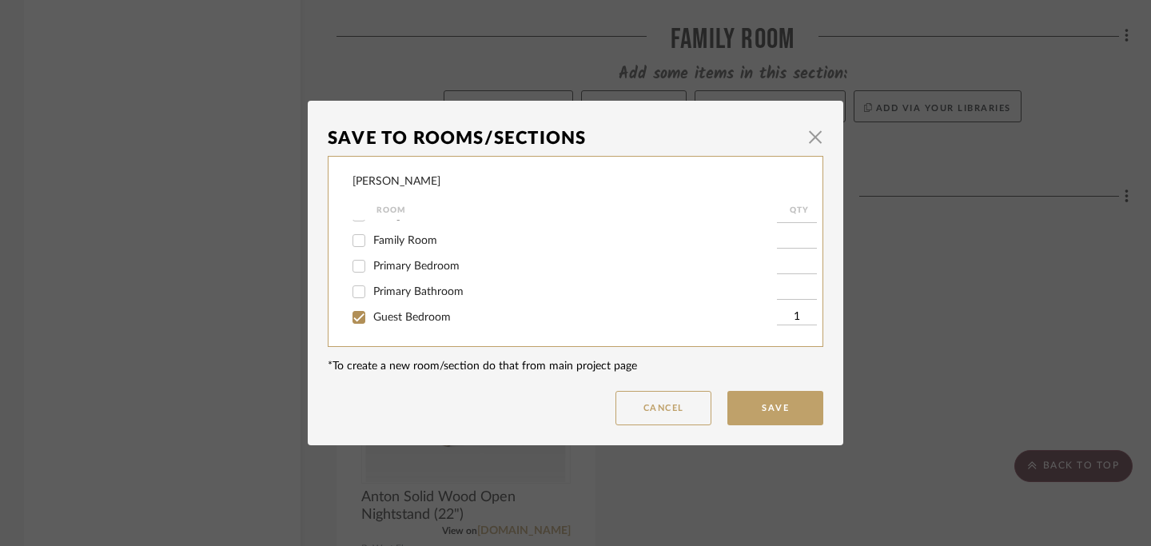
click at [791, 322] on input "1" at bounding box center [797, 317] width 40 height 16
type input "2"
click at [775, 413] on button "Save" at bounding box center [775, 408] width 96 height 34
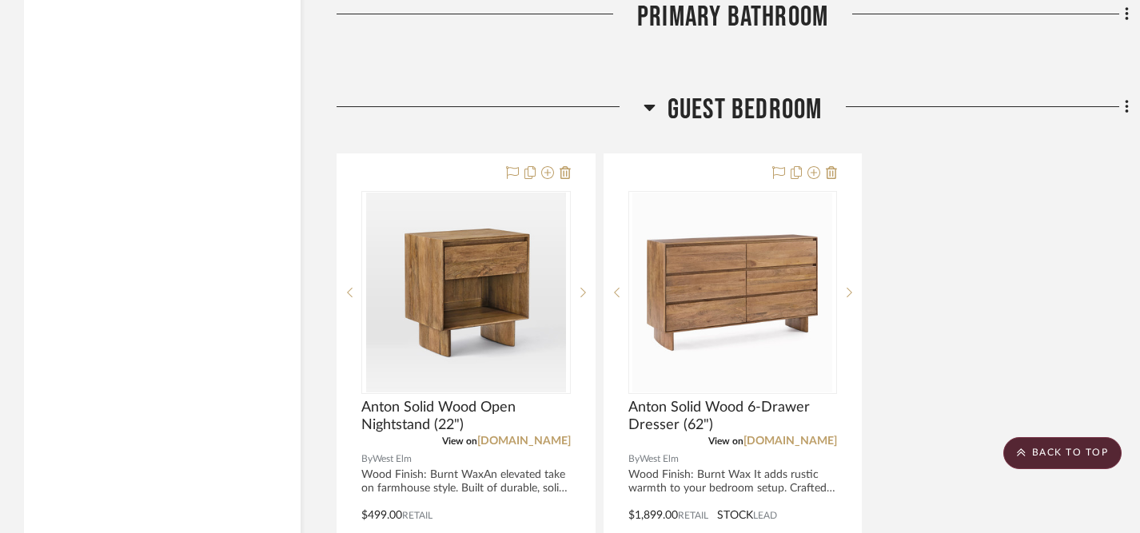
scroll to position [2373, 0]
